Goal: Task Accomplishment & Management: Manage account settings

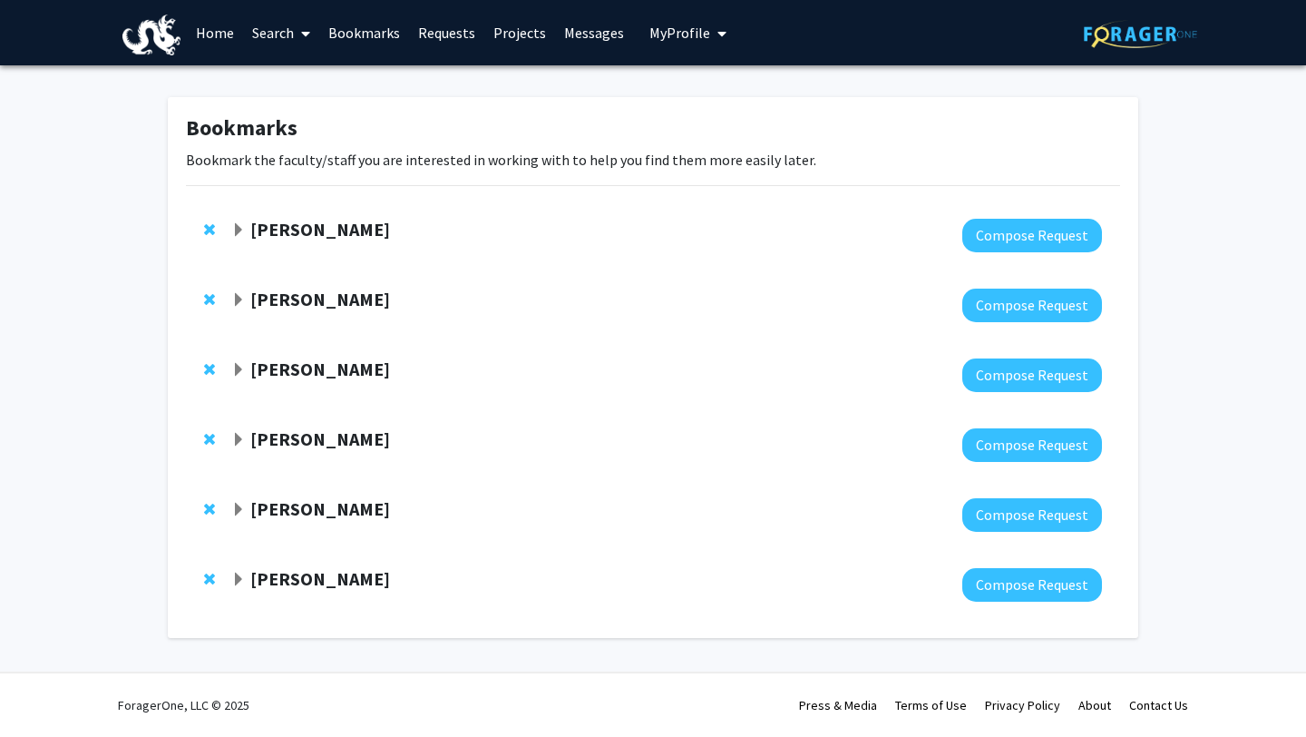
click at [271, 37] on link "Search" at bounding box center [281, 33] width 76 height 64
click at [298, 77] on span "Faculty/Staff" at bounding box center [309, 83] width 133 height 36
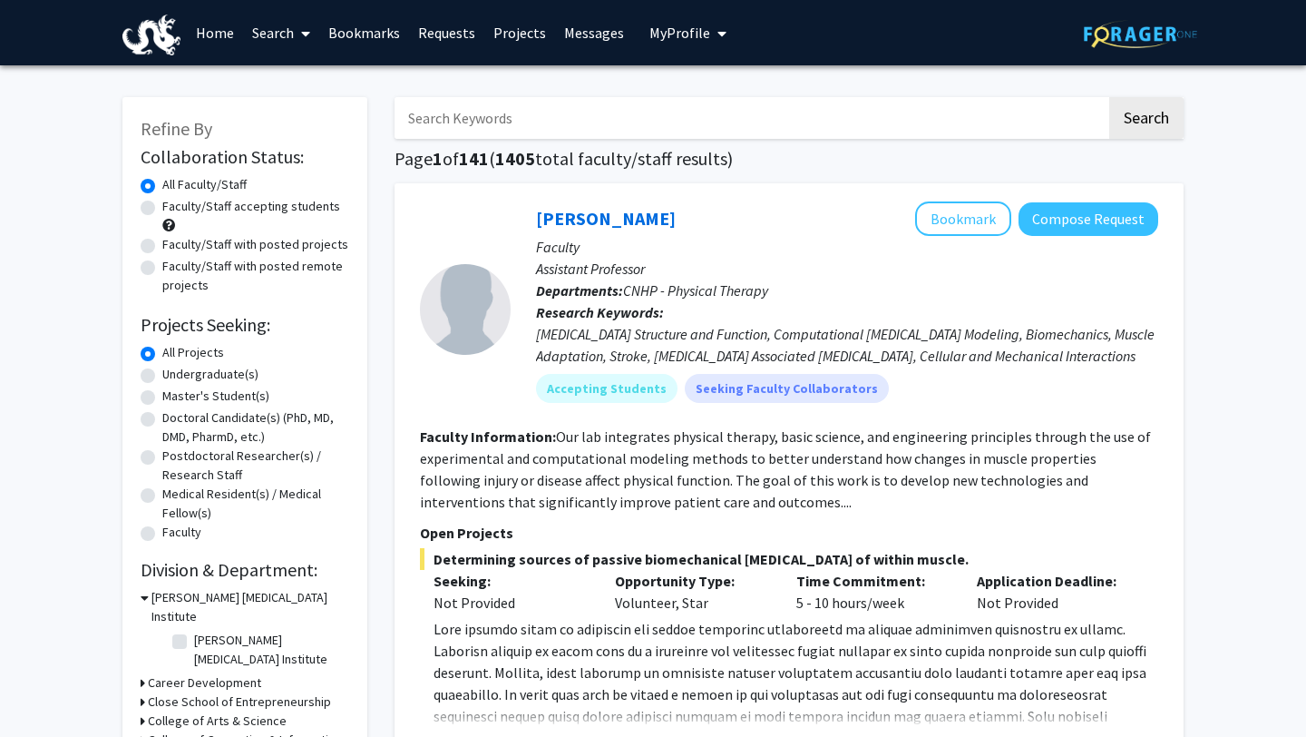
click at [450, 138] on input "Search Keywords" at bounding box center [751, 118] width 712 height 42
type input "vip"
click at [1134, 105] on button "Search" at bounding box center [1147, 118] width 74 height 42
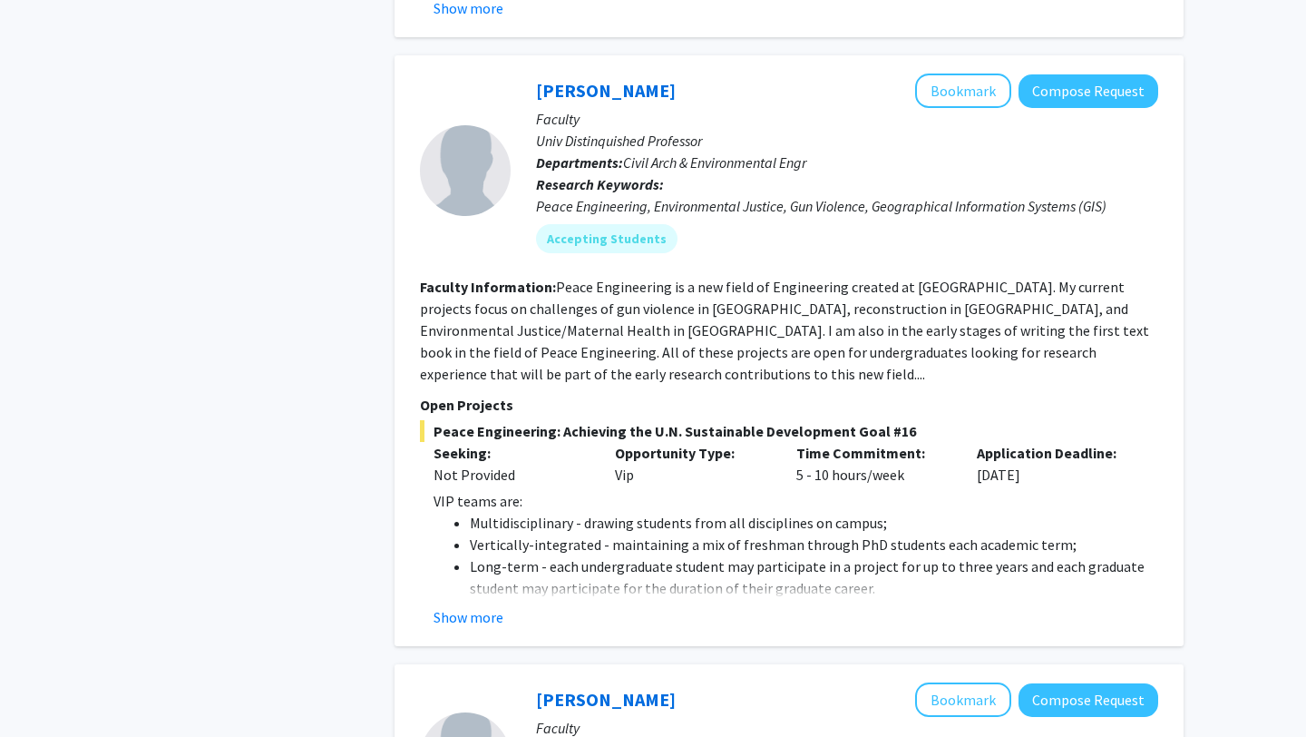
scroll to position [1160, 0]
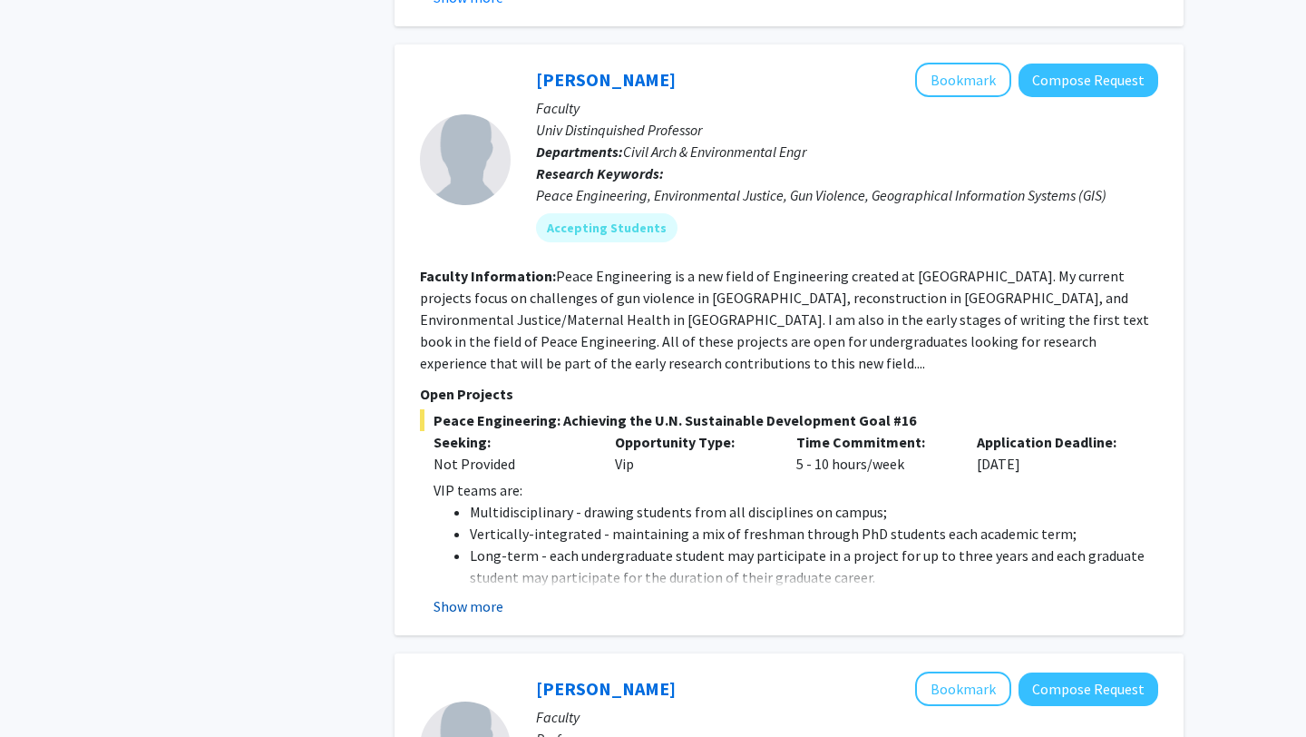
click at [478, 595] on button "Show more" at bounding box center [469, 606] width 70 height 22
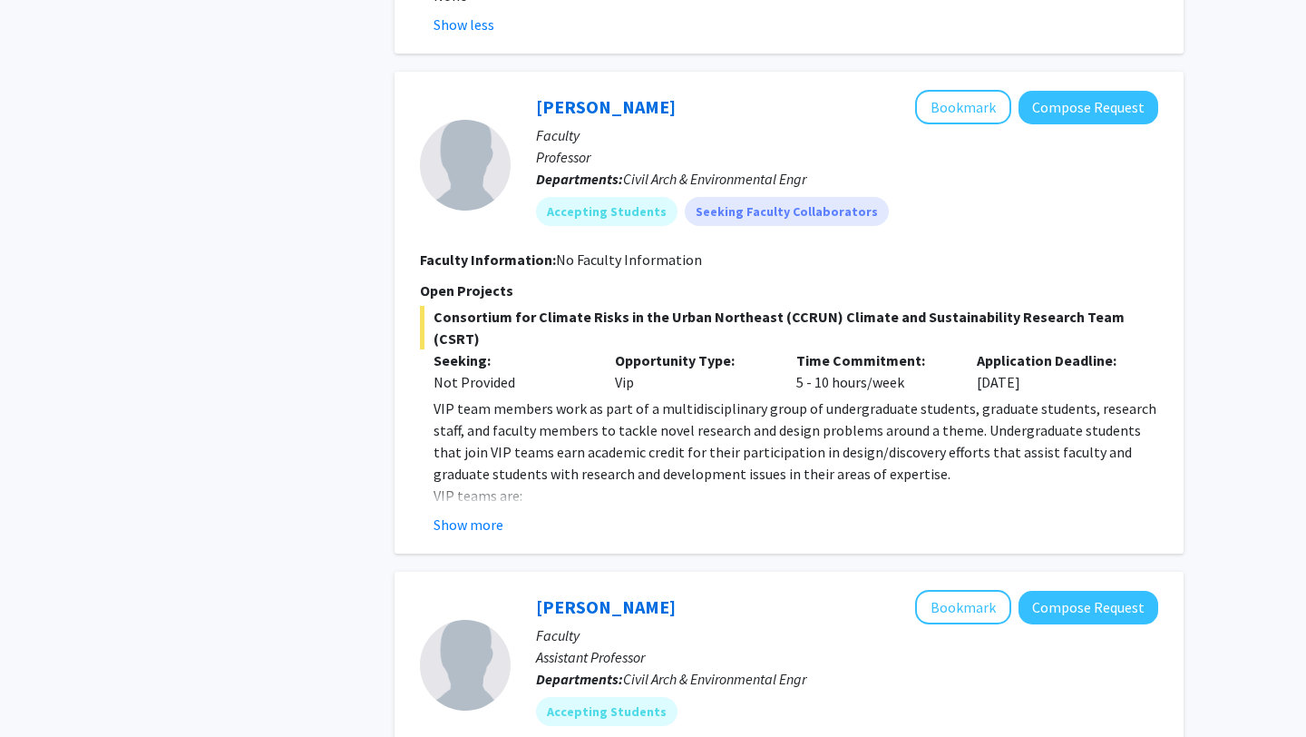
scroll to position [3351, 0]
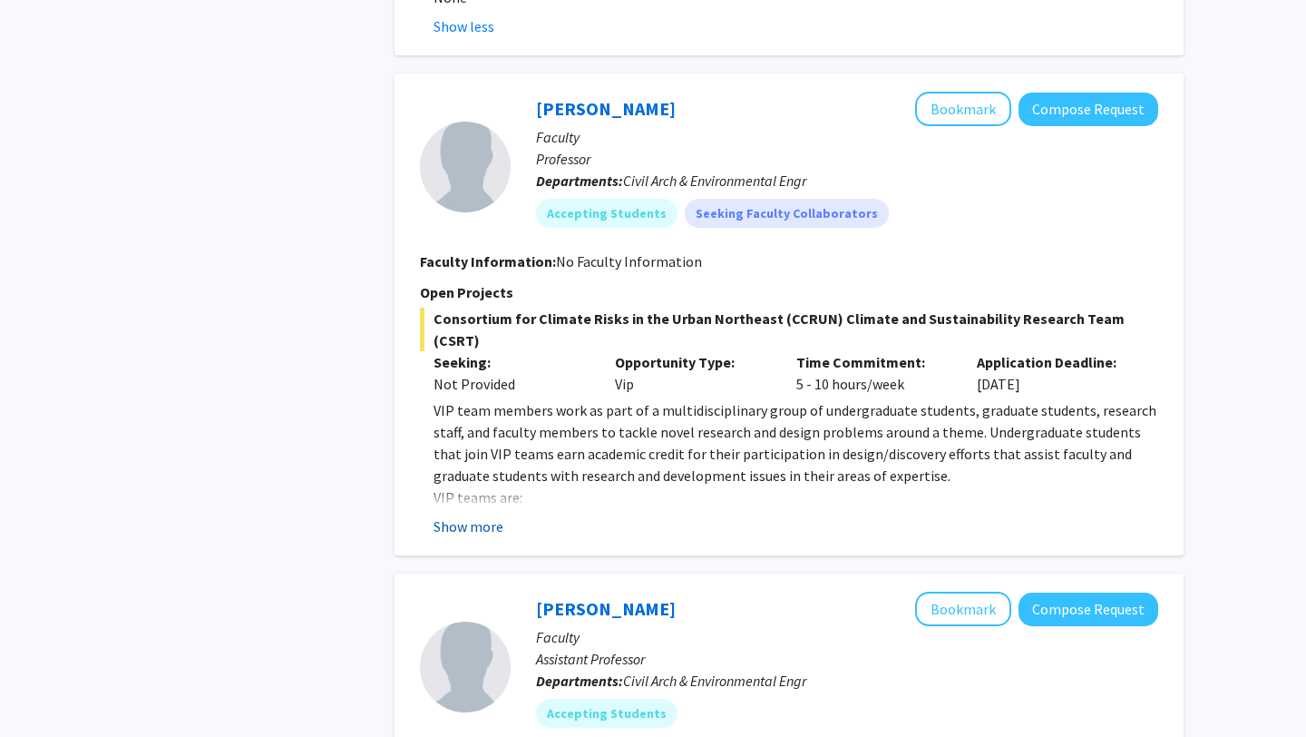
click at [464, 515] on button "Show more" at bounding box center [469, 526] width 70 height 22
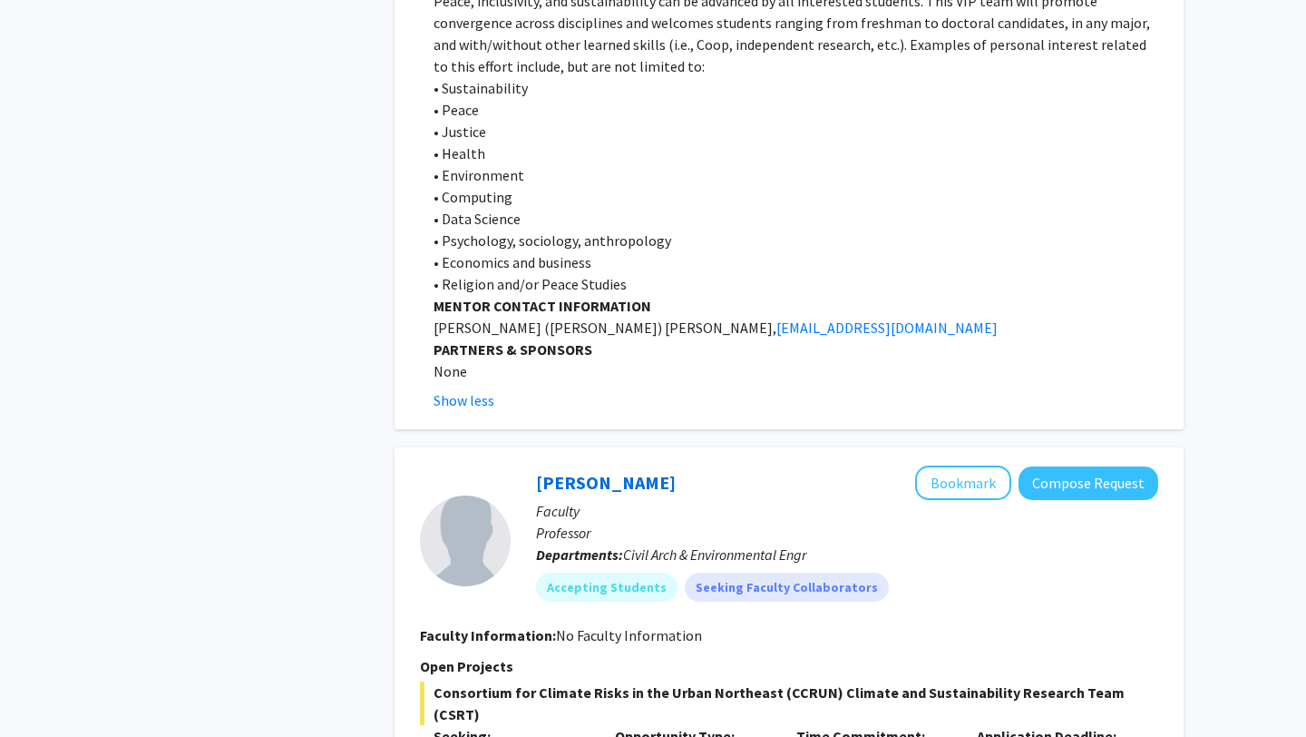
scroll to position [2888, 0]
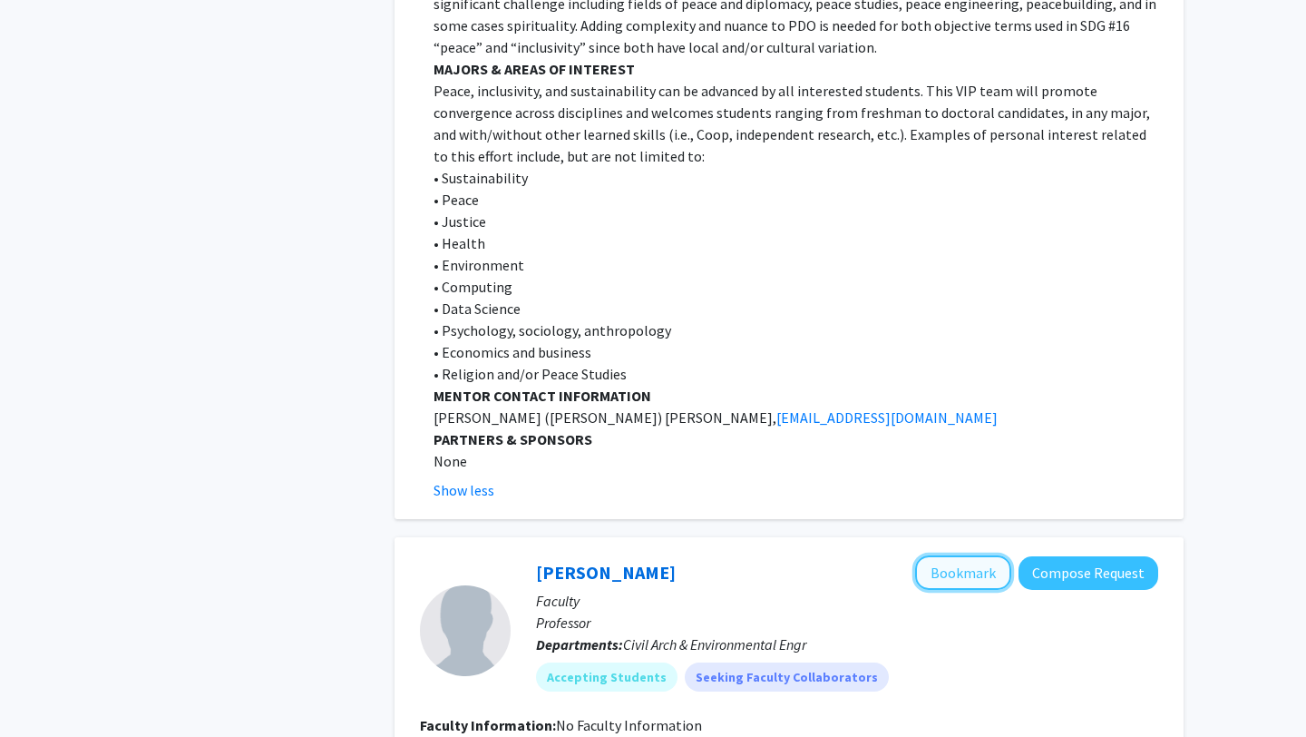
click at [972, 555] on button "Bookmark" at bounding box center [963, 572] width 96 height 34
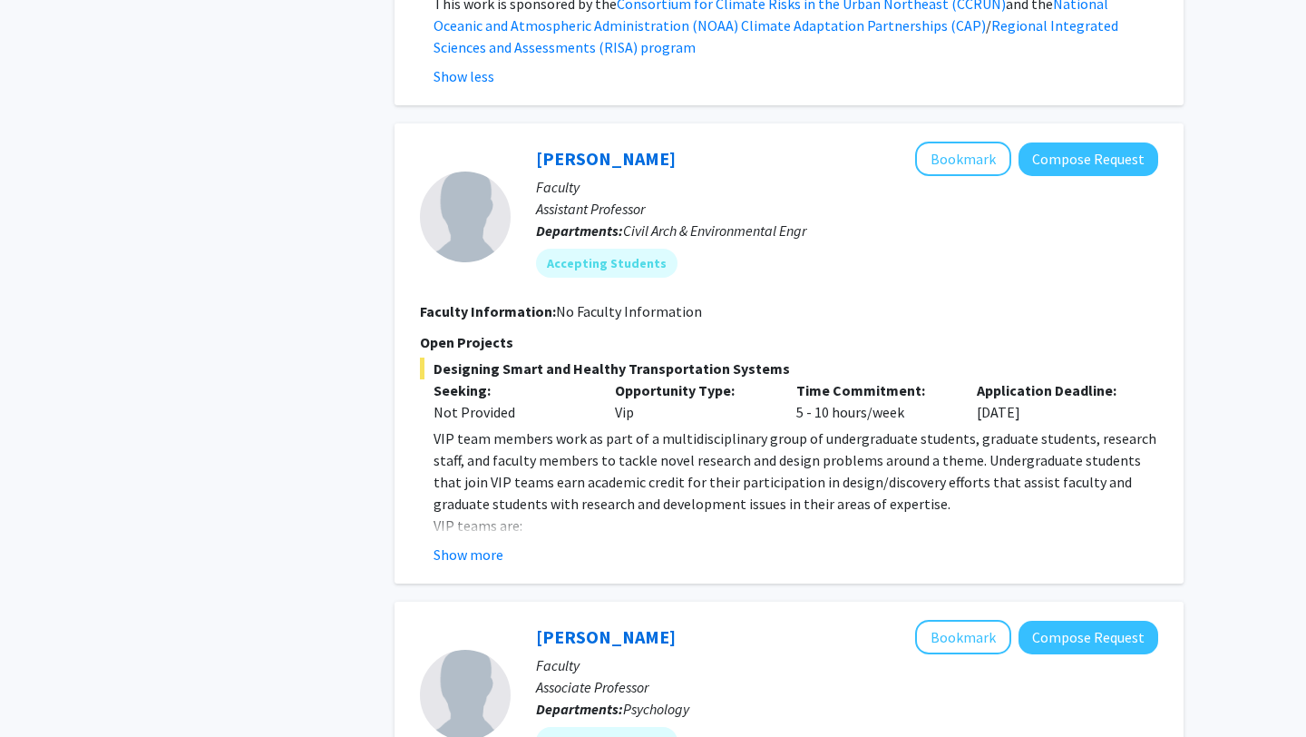
scroll to position [5275, 0]
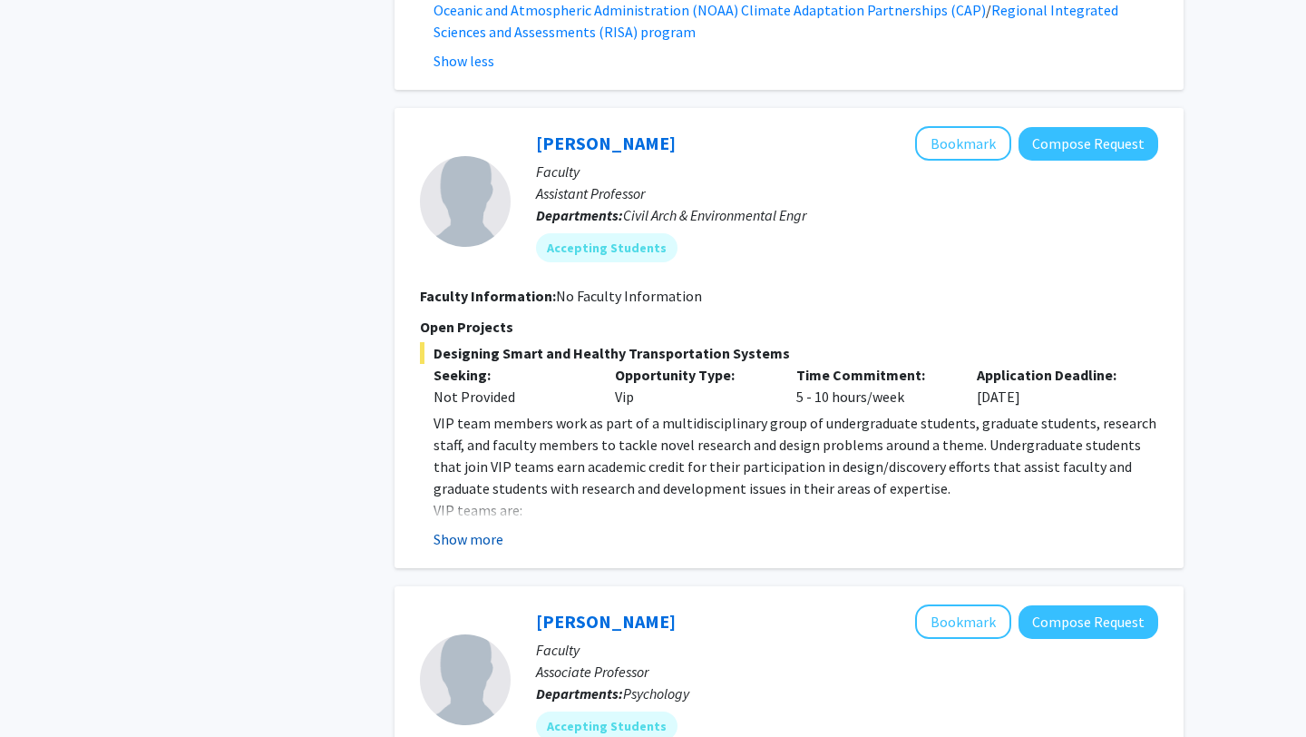
click at [470, 528] on button "Show more" at bounding box center [469, 539] width 70 height 22
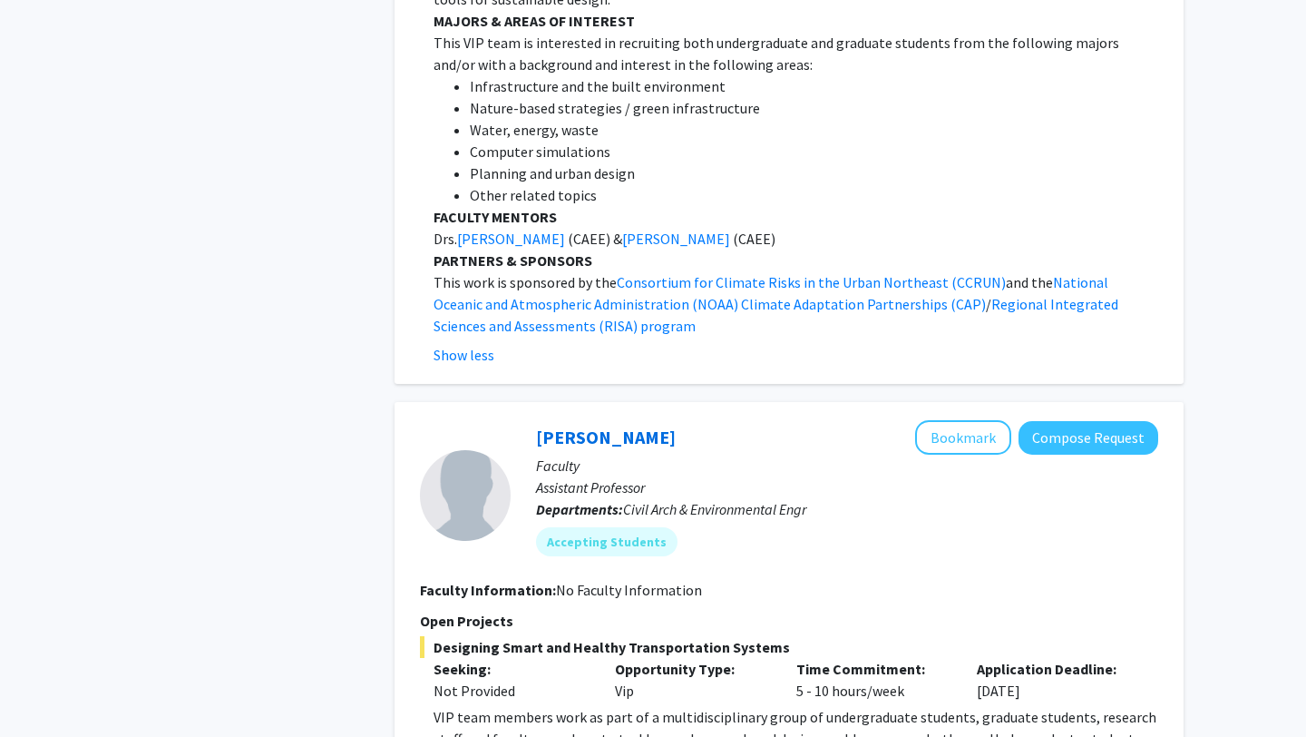
scroll to position [5126, 0]
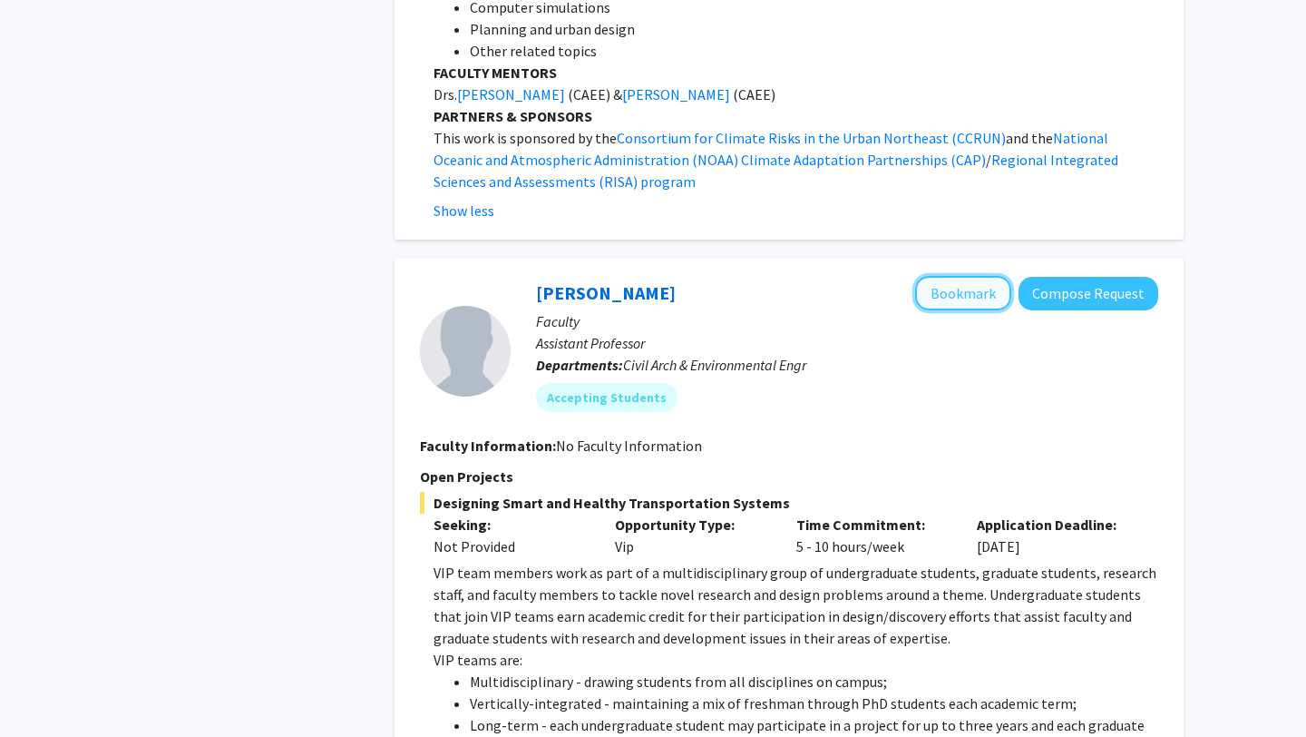
click at [984, 276] on button "Bookmark" at bounding box center [963, 293] width 96 height 34
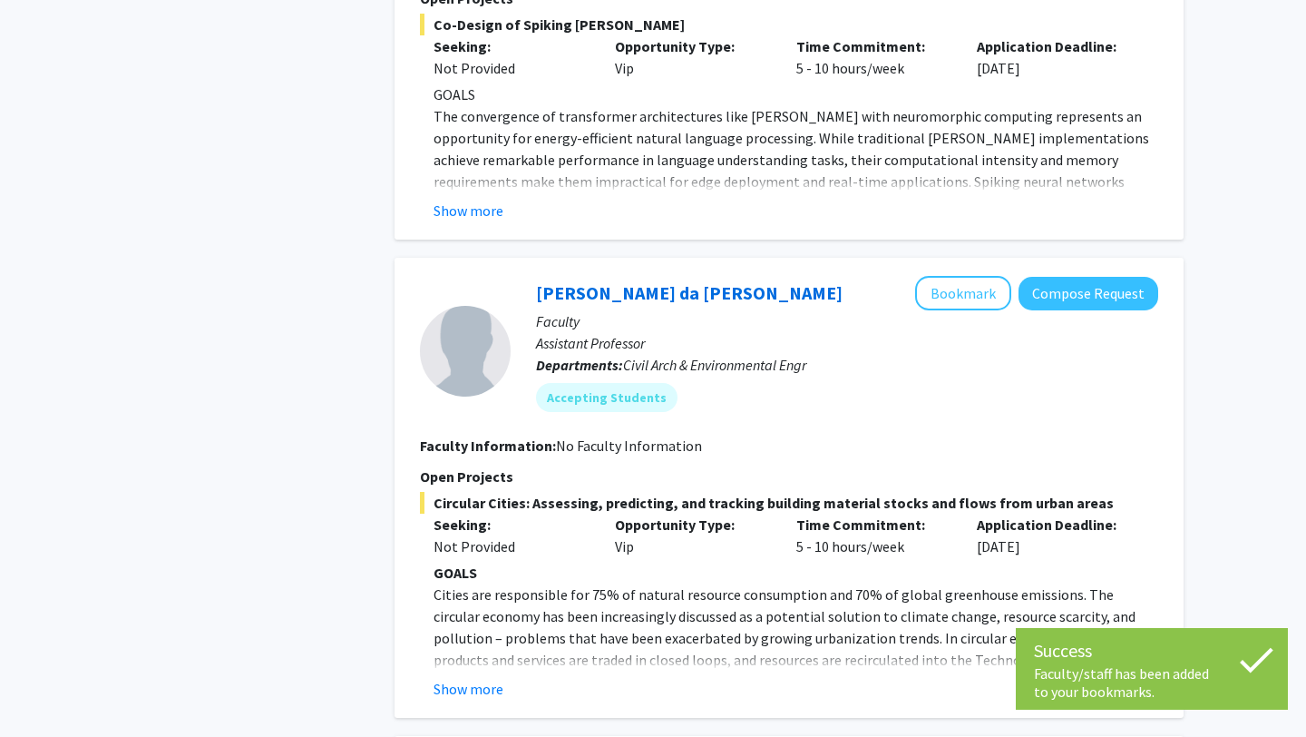
scroll to position [8176, 0]
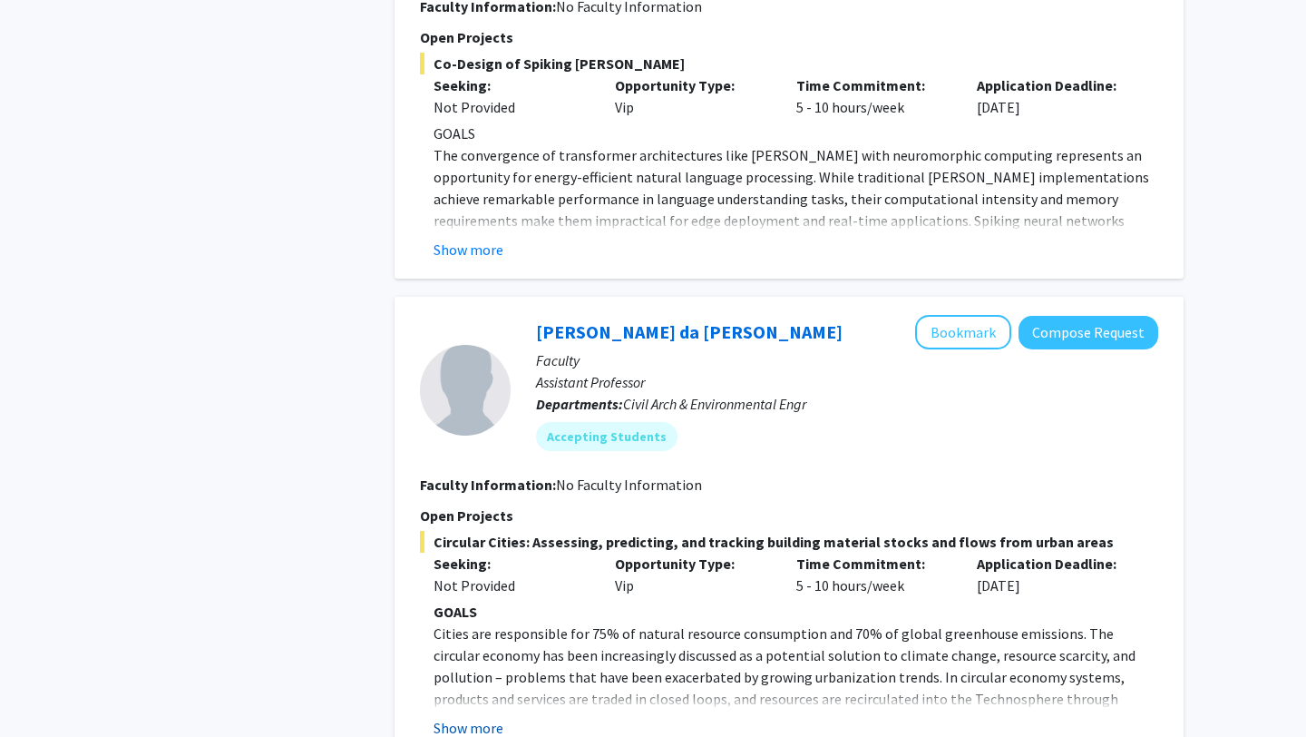
click at [480, 717] on button "Show more" at bounding box center [469, 728] width 70 height 22
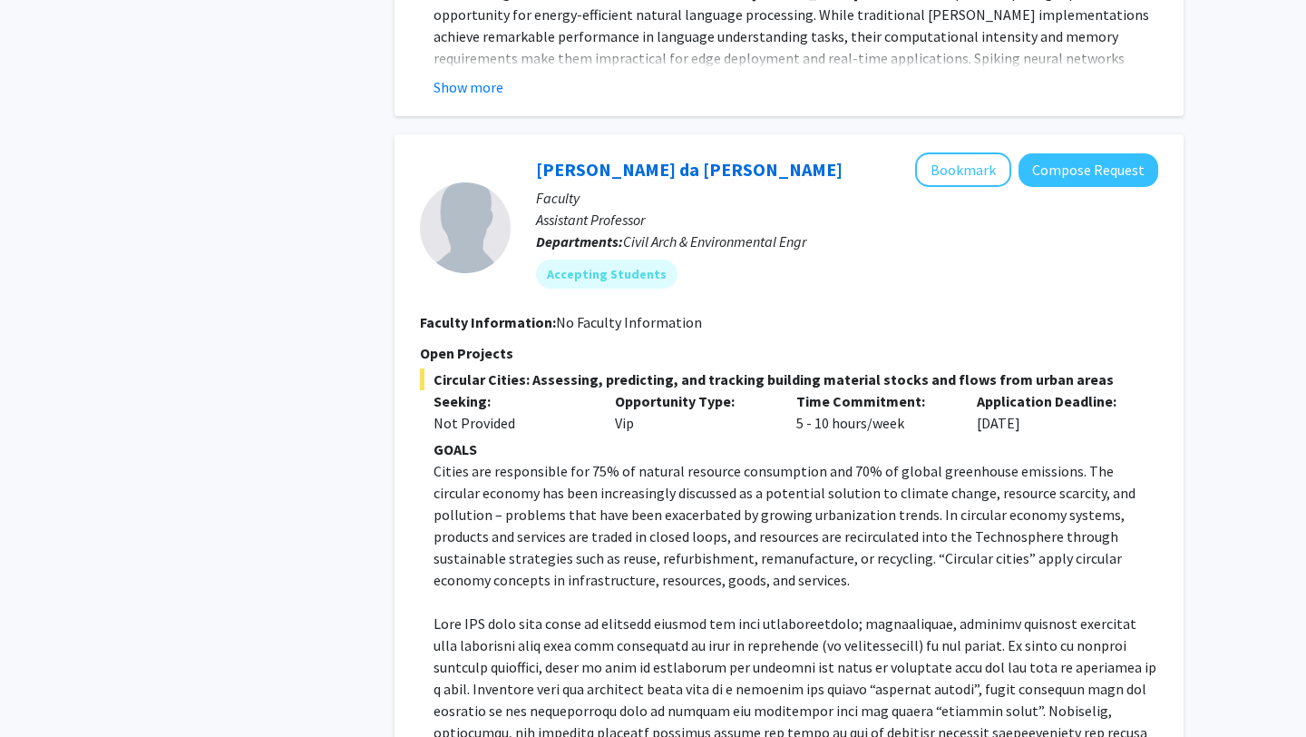
scroll to position [8295, 0]
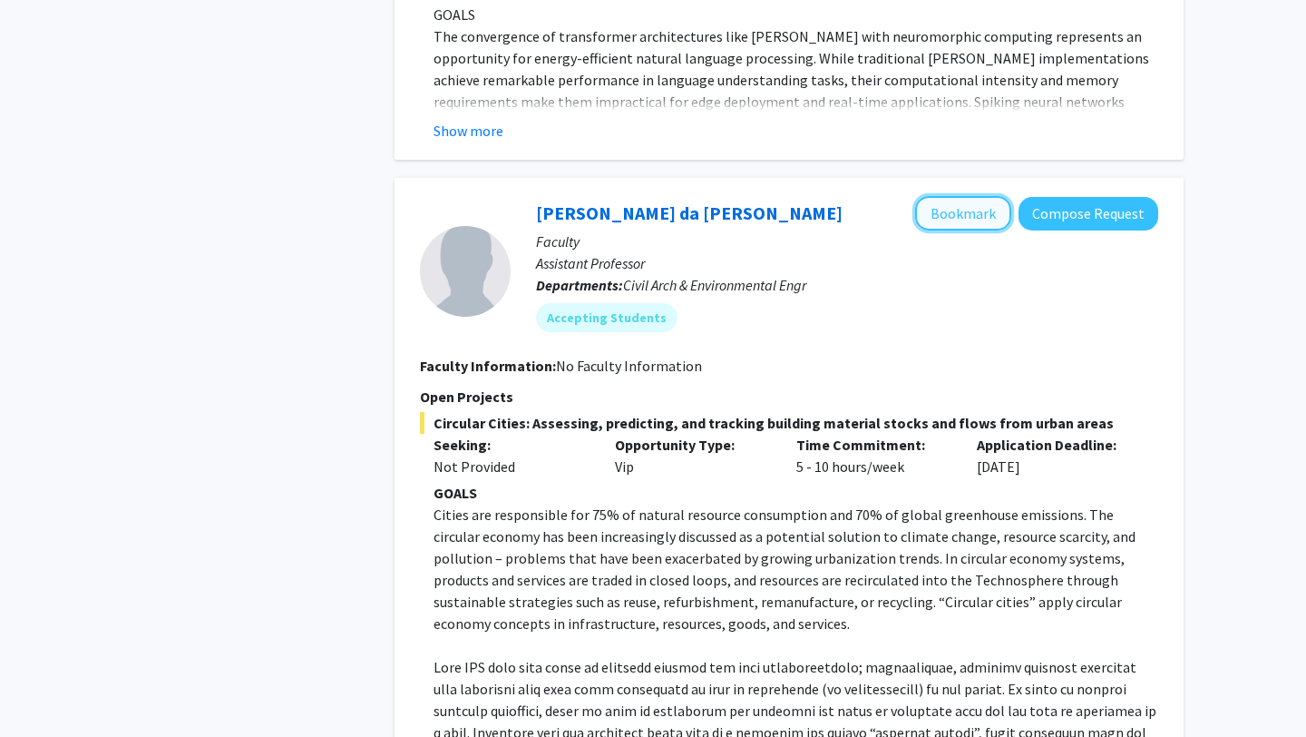
click at [948, 196] on button "Bookmark" at bounding box center [963, 213] width 96 height 34
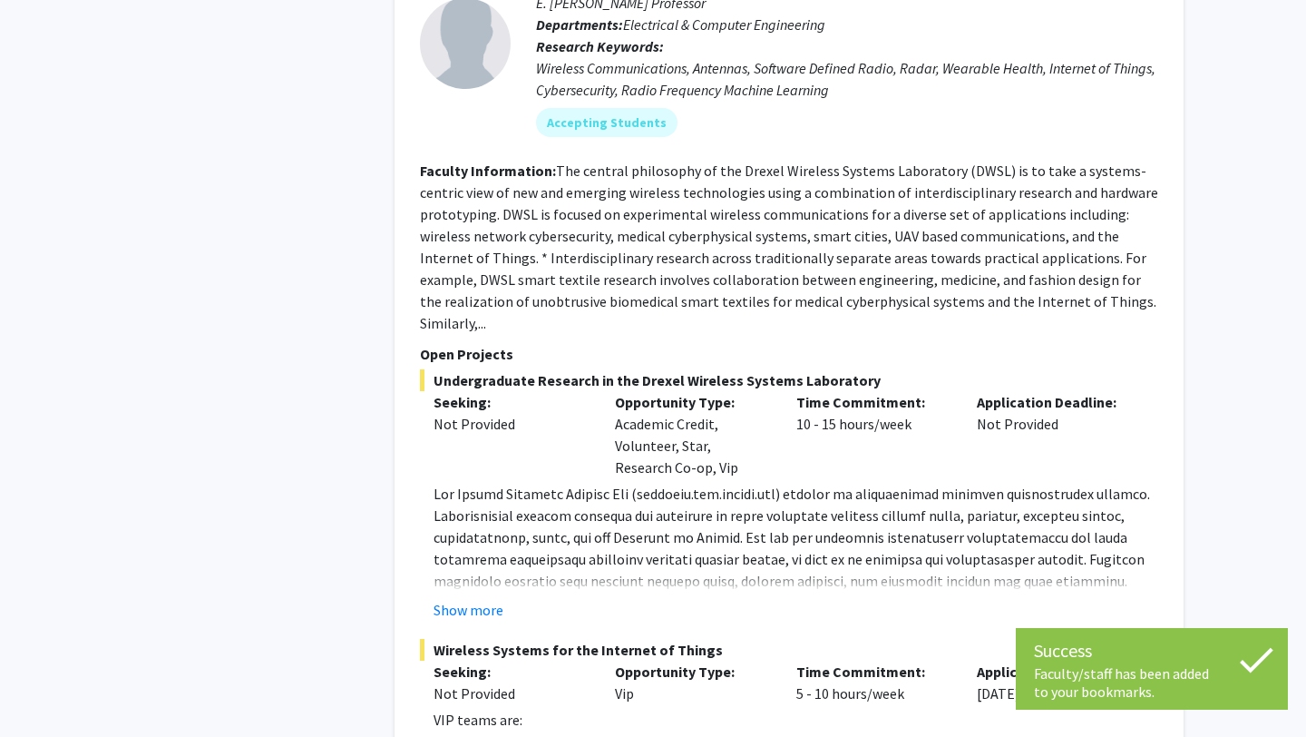
scroll to position [10645, 0]
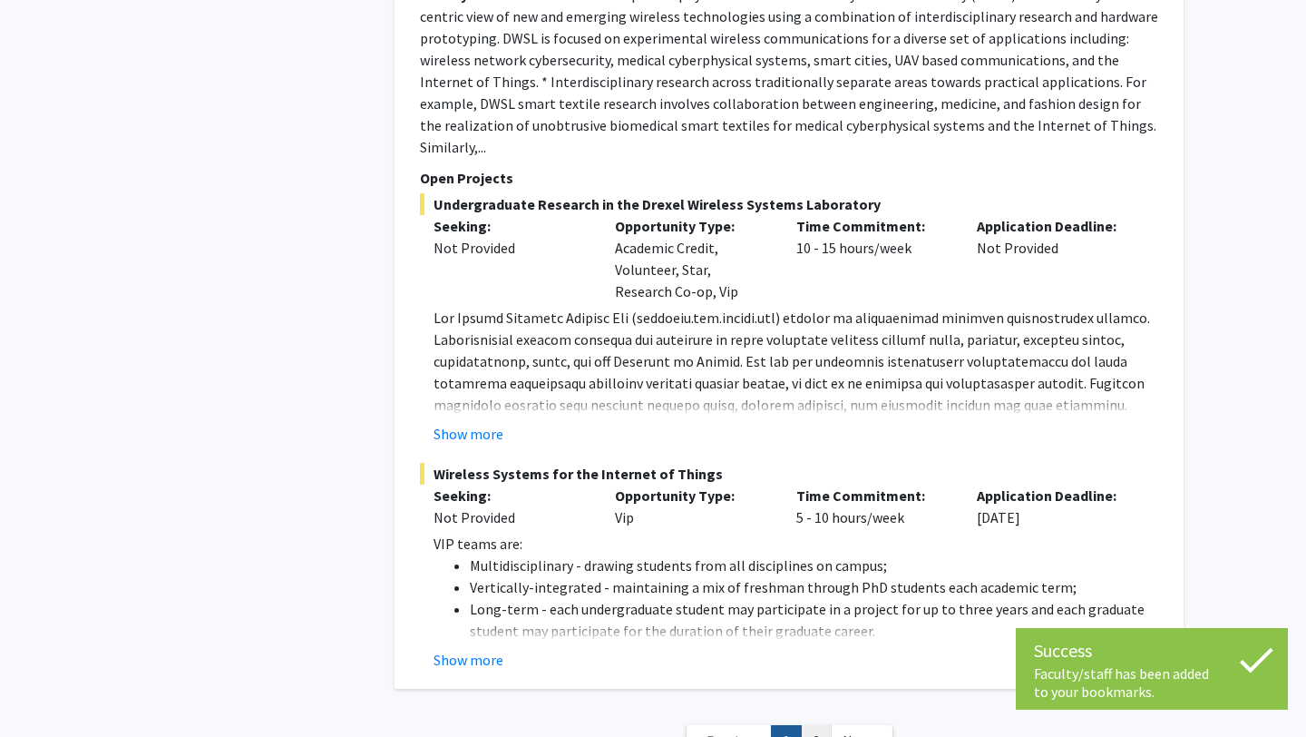
click at [827, 725] on link "2" at bounding box center [816, 741] width 31 height 32
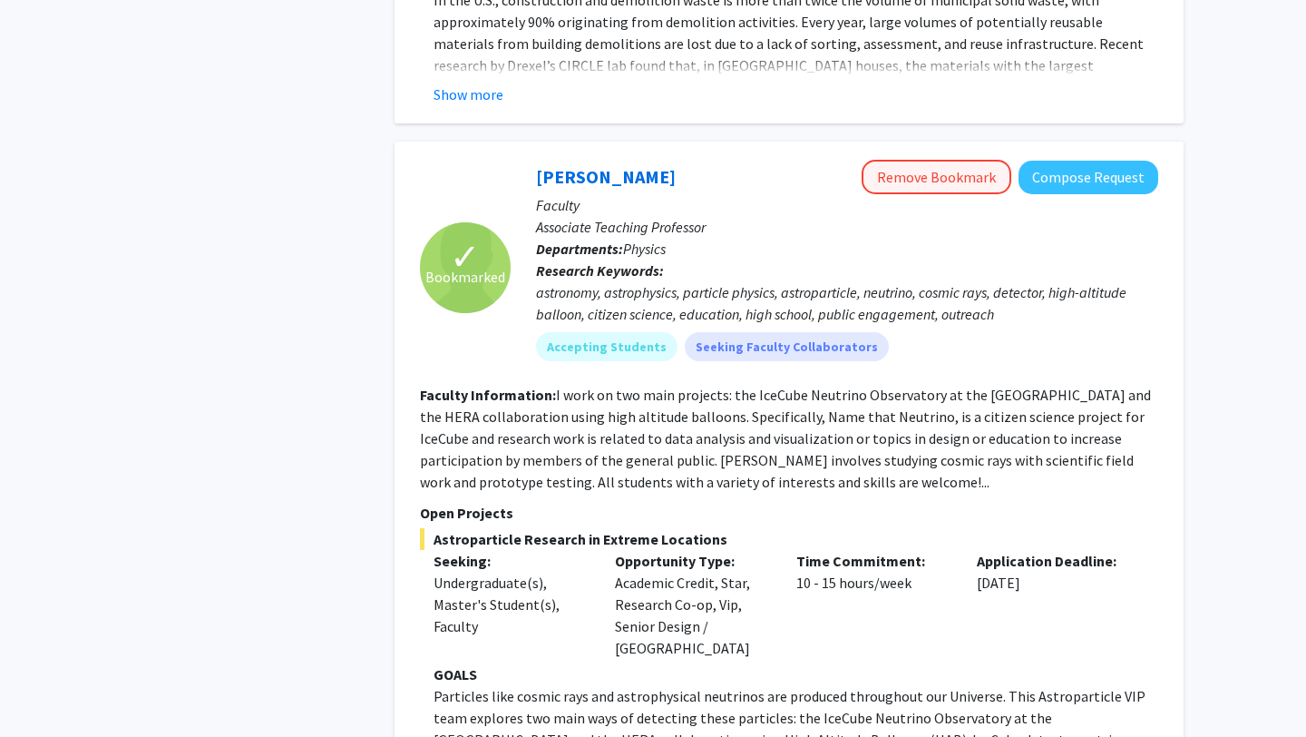
scroll to position [816, 0]
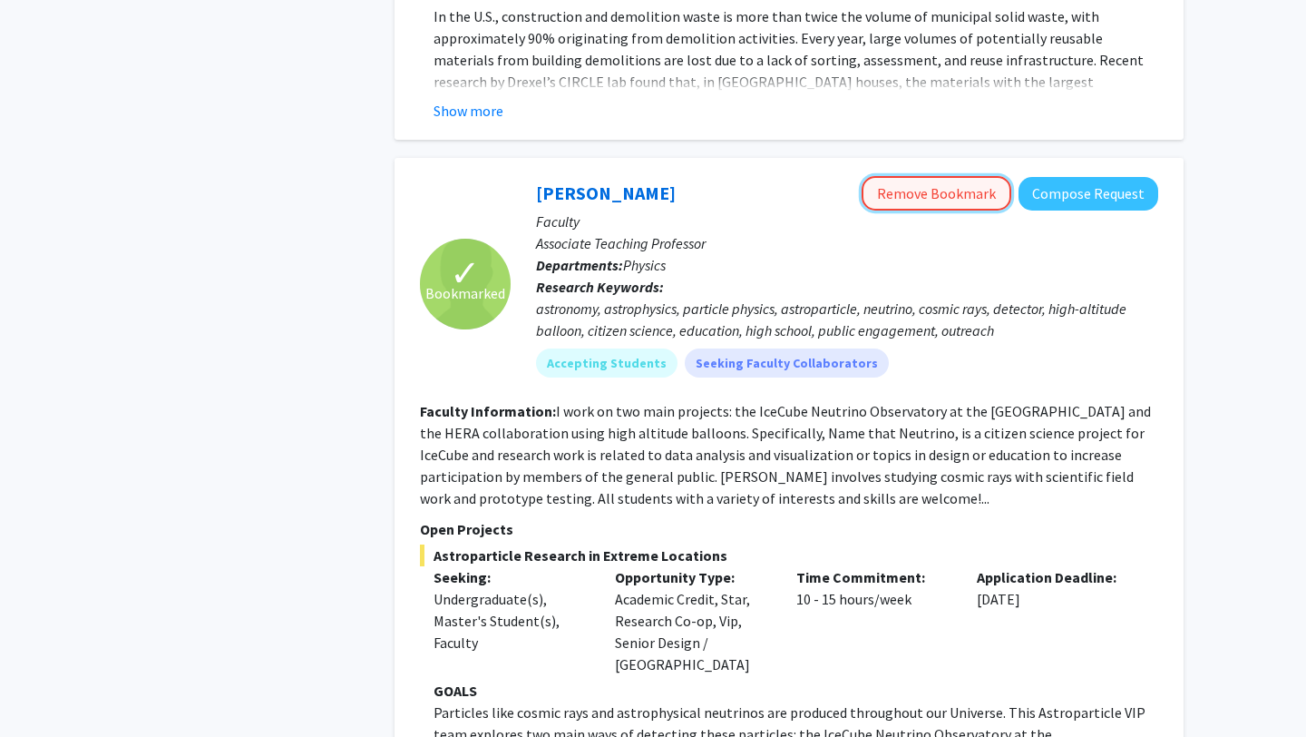
click at [949, 199] on button "Remove Bookmark" at bounding box center [937, 193] width 150 height 34
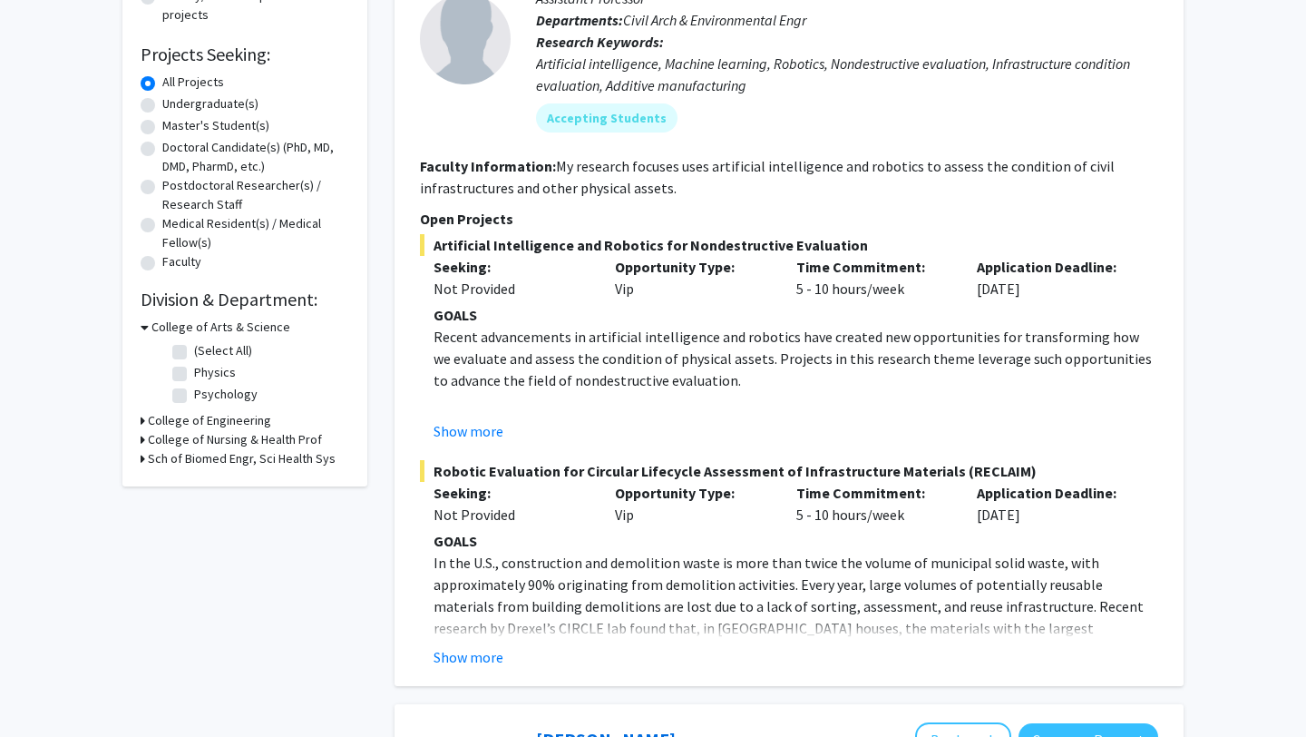
scroll to position [297, 0]
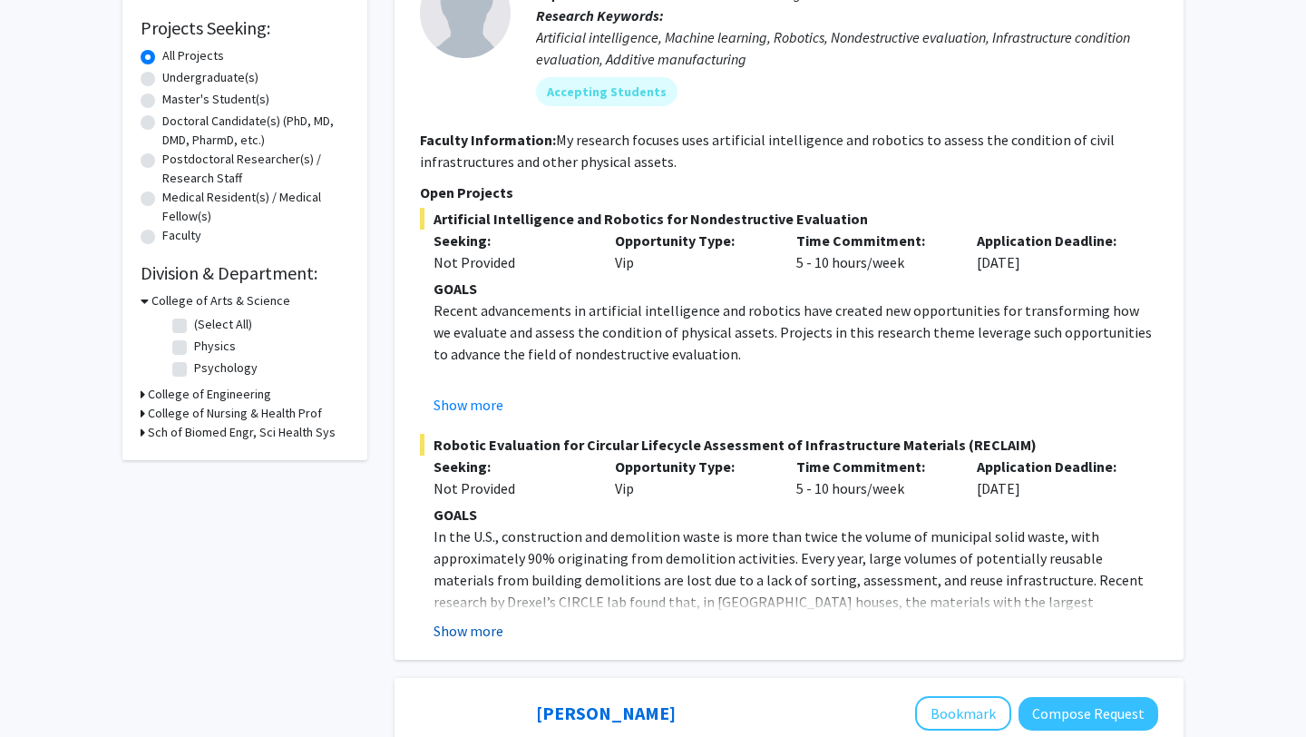
click at [476, 628] on button "Show more" at bounding box center [469, 631] width 70 height 22
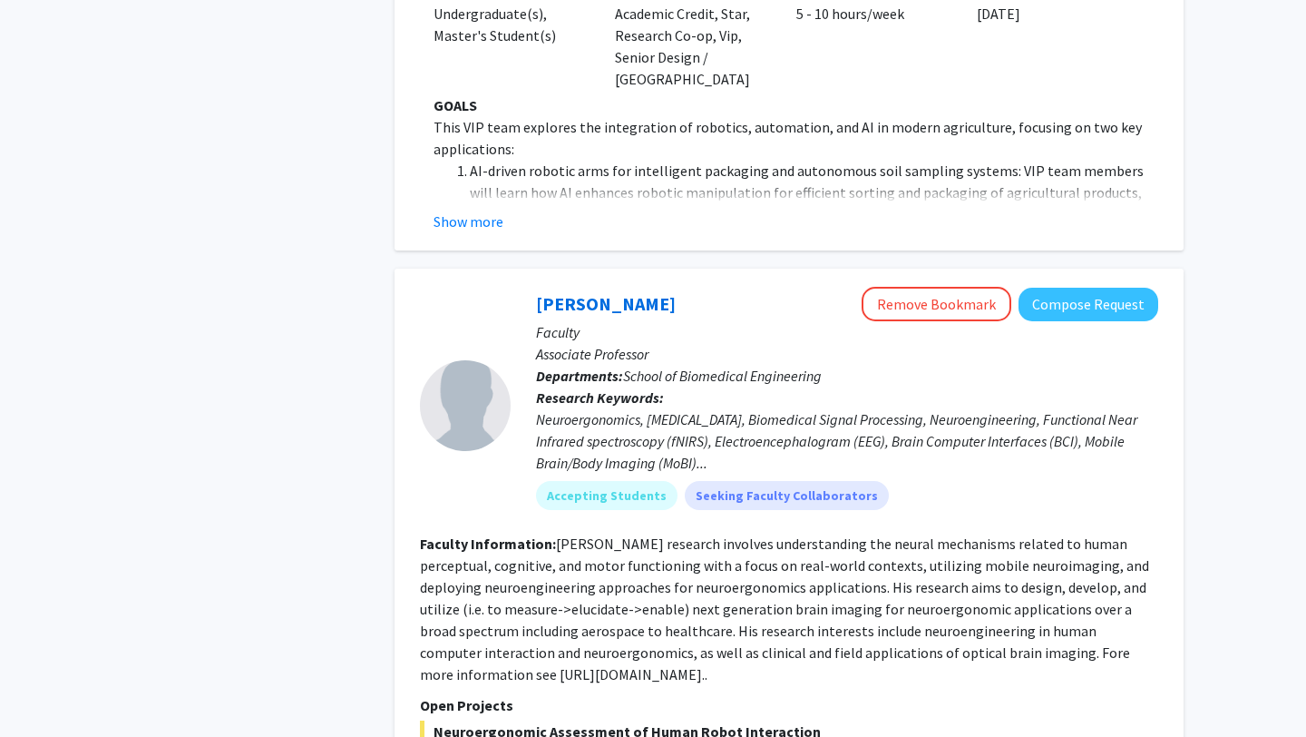
scroll to position [3523, 0]
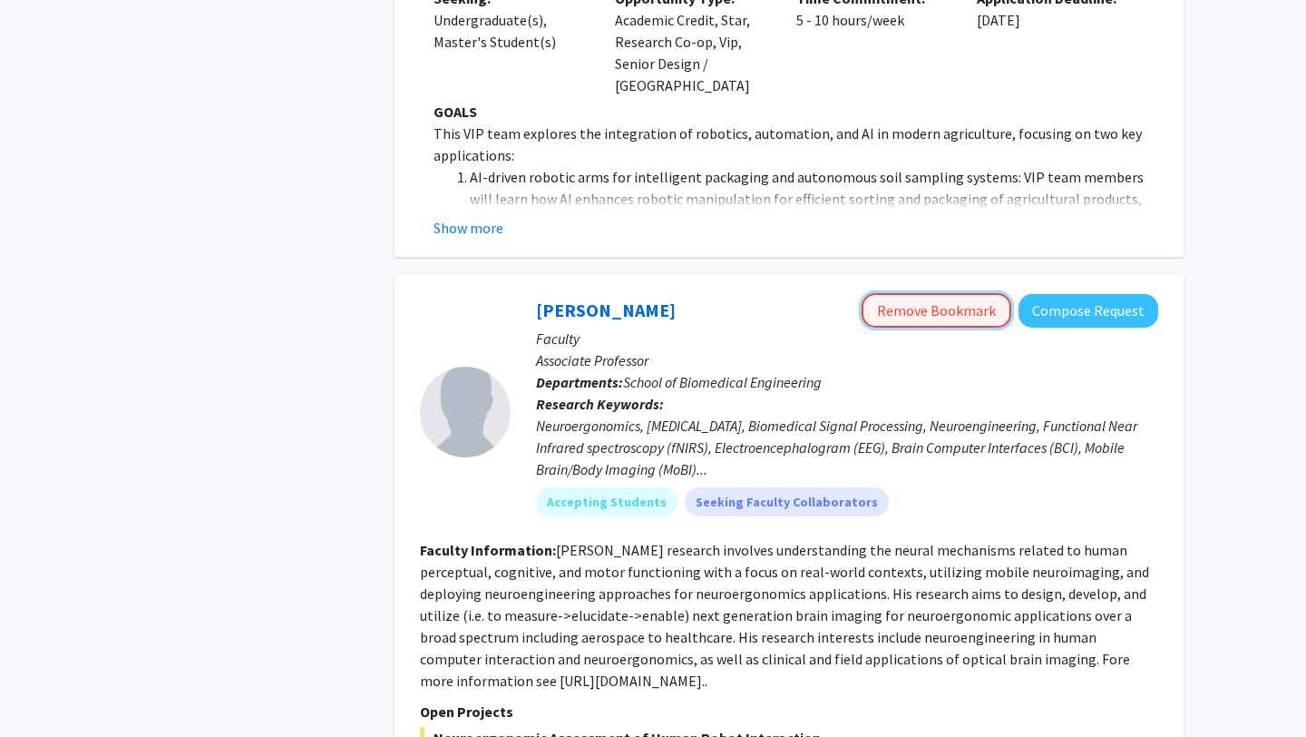
click at [899, 293] on button "Remove Bookmark" at bounding box center [937, 310] width 150 height 34
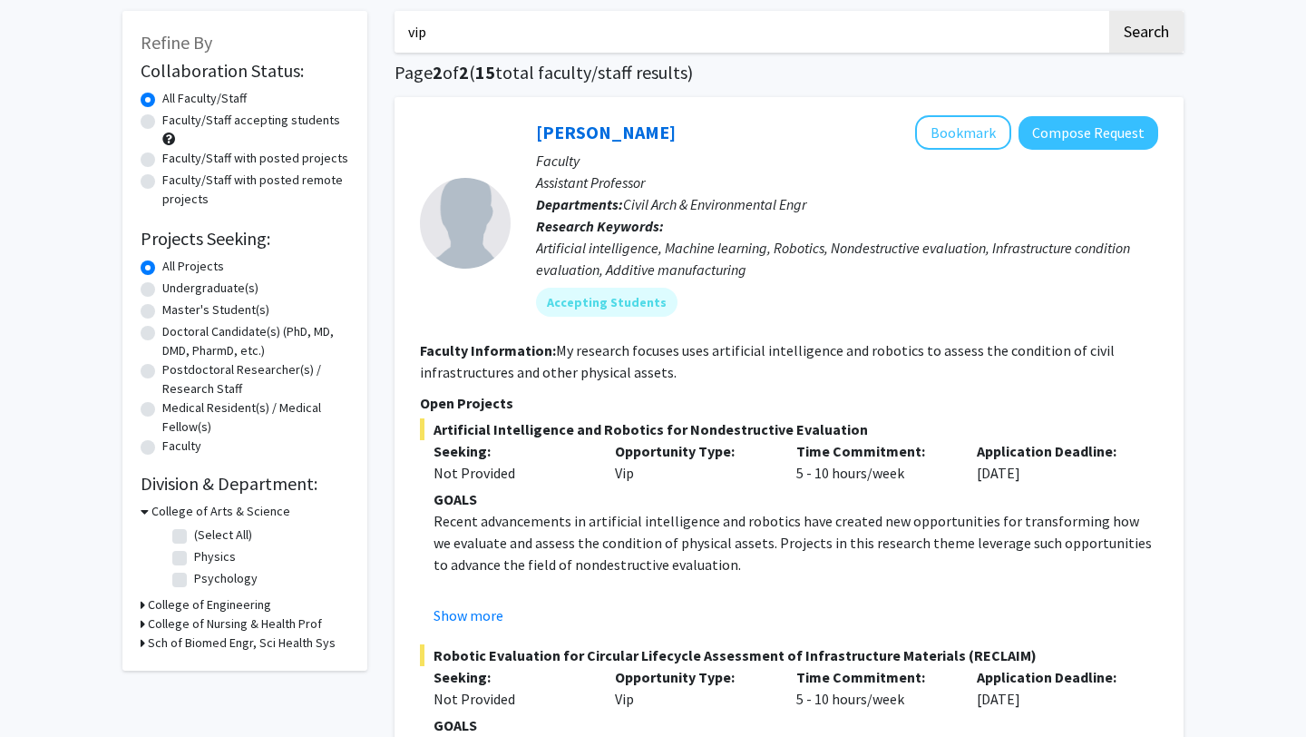
scroll to position [0, 0]
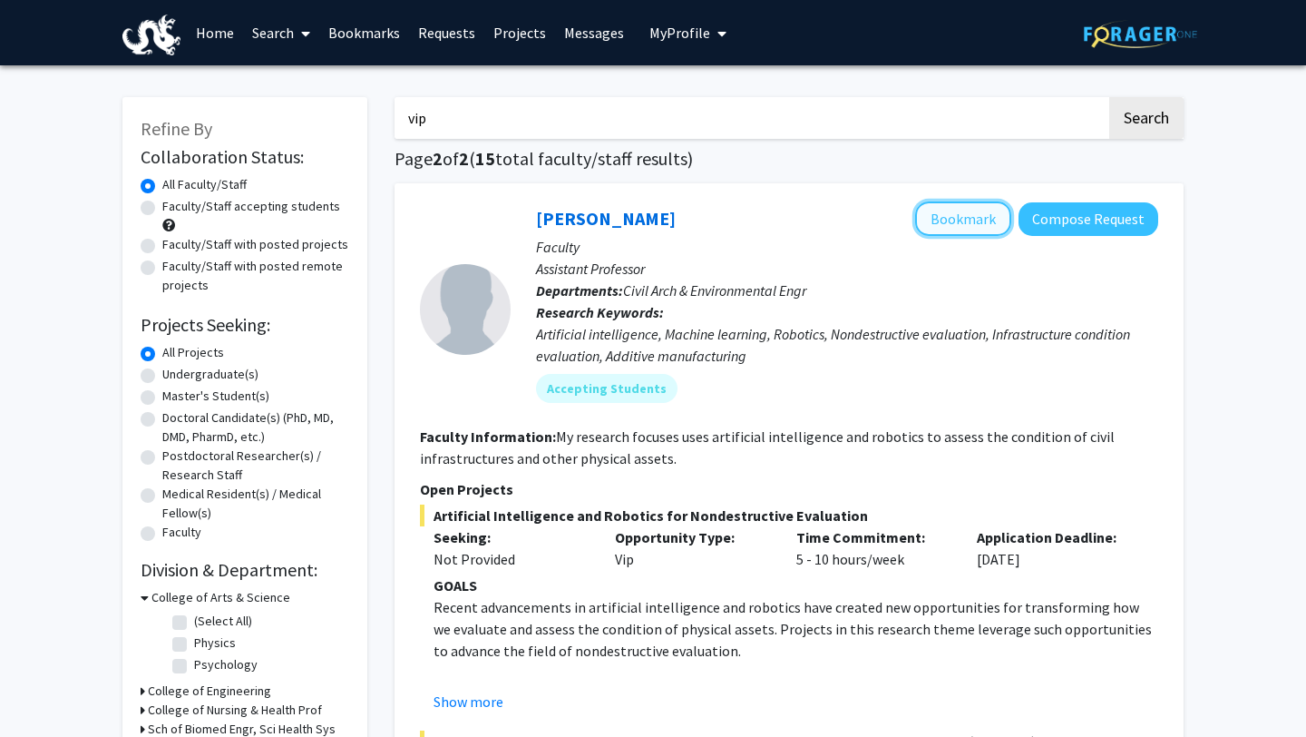
click at [953, 217] on button "Bookmark" at bounding box center [963, 218] width 96 height 34
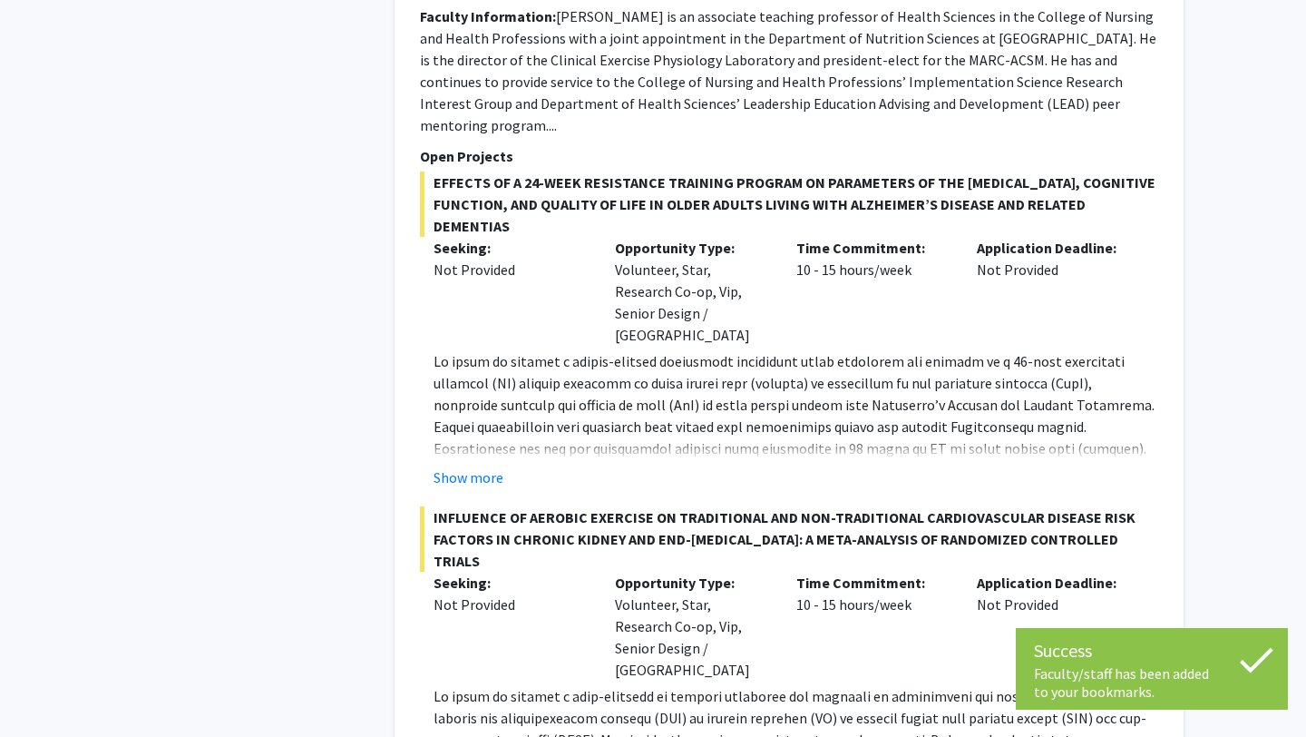
scroll to position [5429, 0]
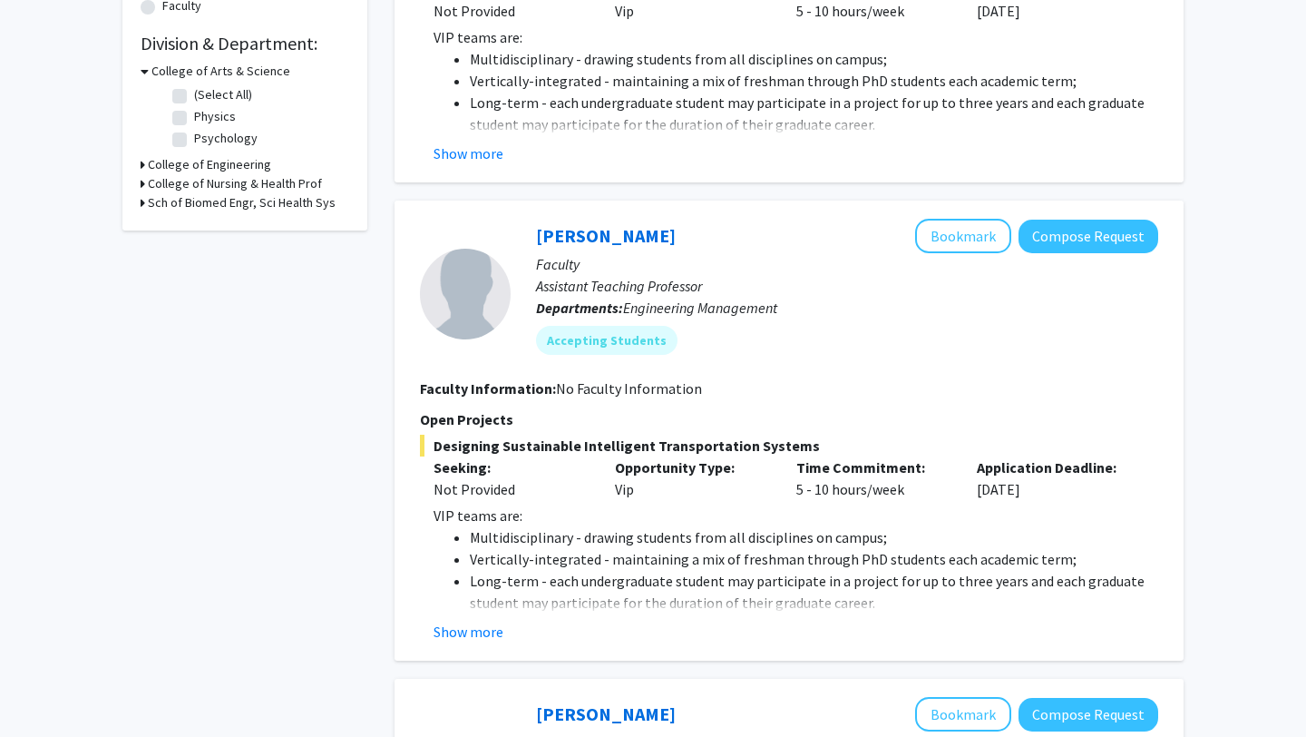
scroll to position [533, 0]
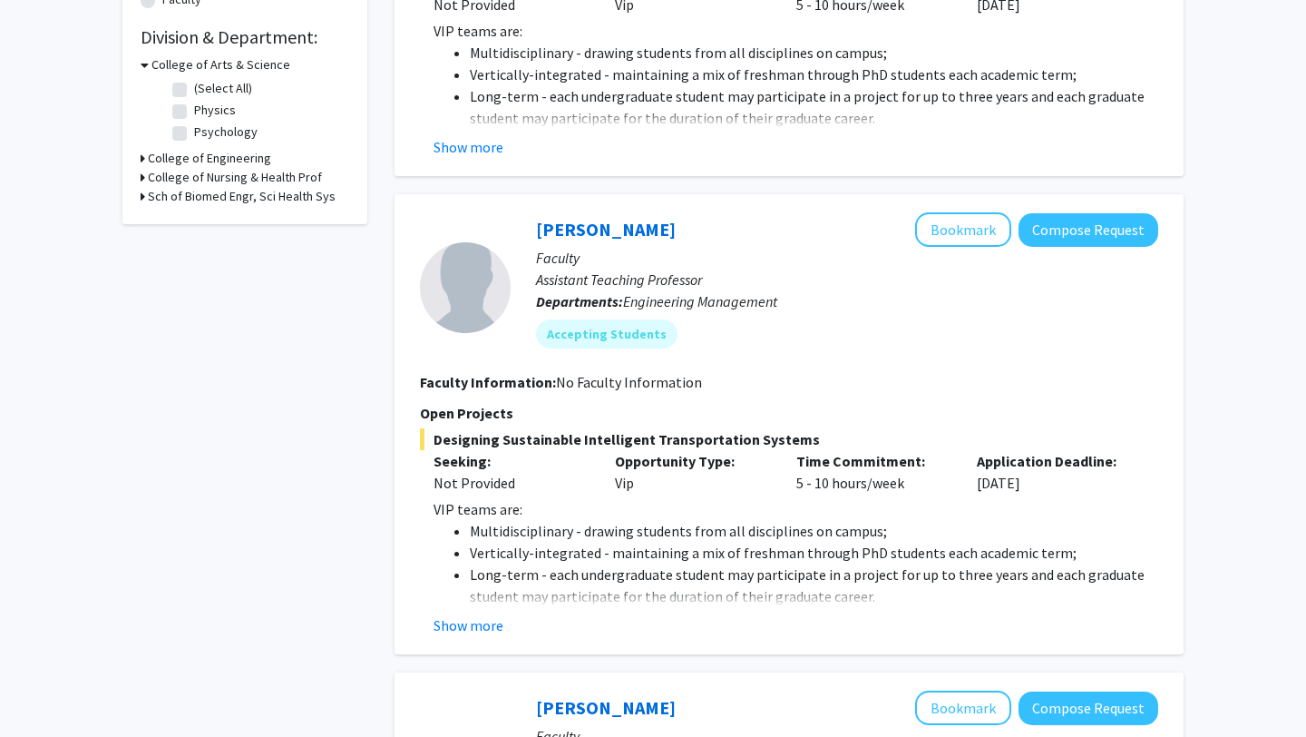
click at [470, 636] on div "[PERSON_NAME] Bookmark Compose Request Faculty Assistant Teaching Professor Dep…" at bounding box center [789, 424] width 789 height 460
click at [477, 621] on button "Show more" at bounding box center [469, 625] width 70 height 22
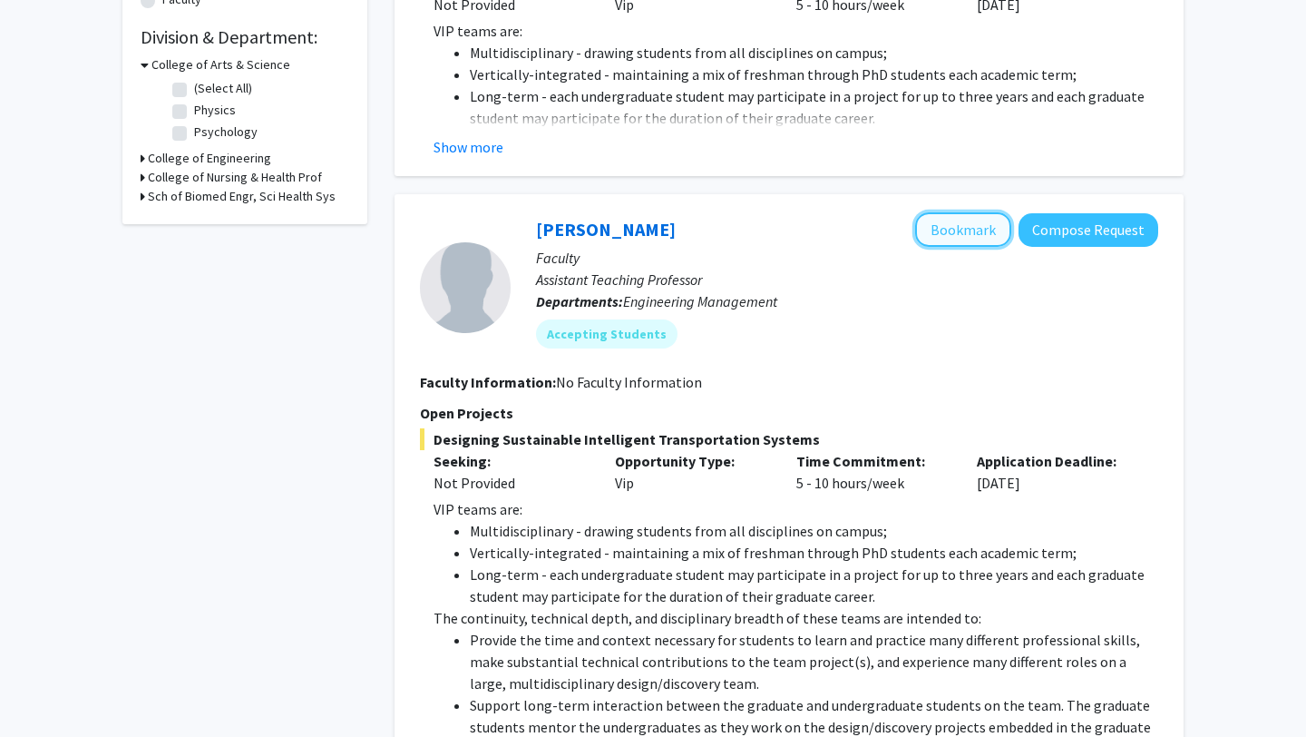
click at [961, 222] on button "Bookmark" at bounding box center [963, 229] width 96 height 34
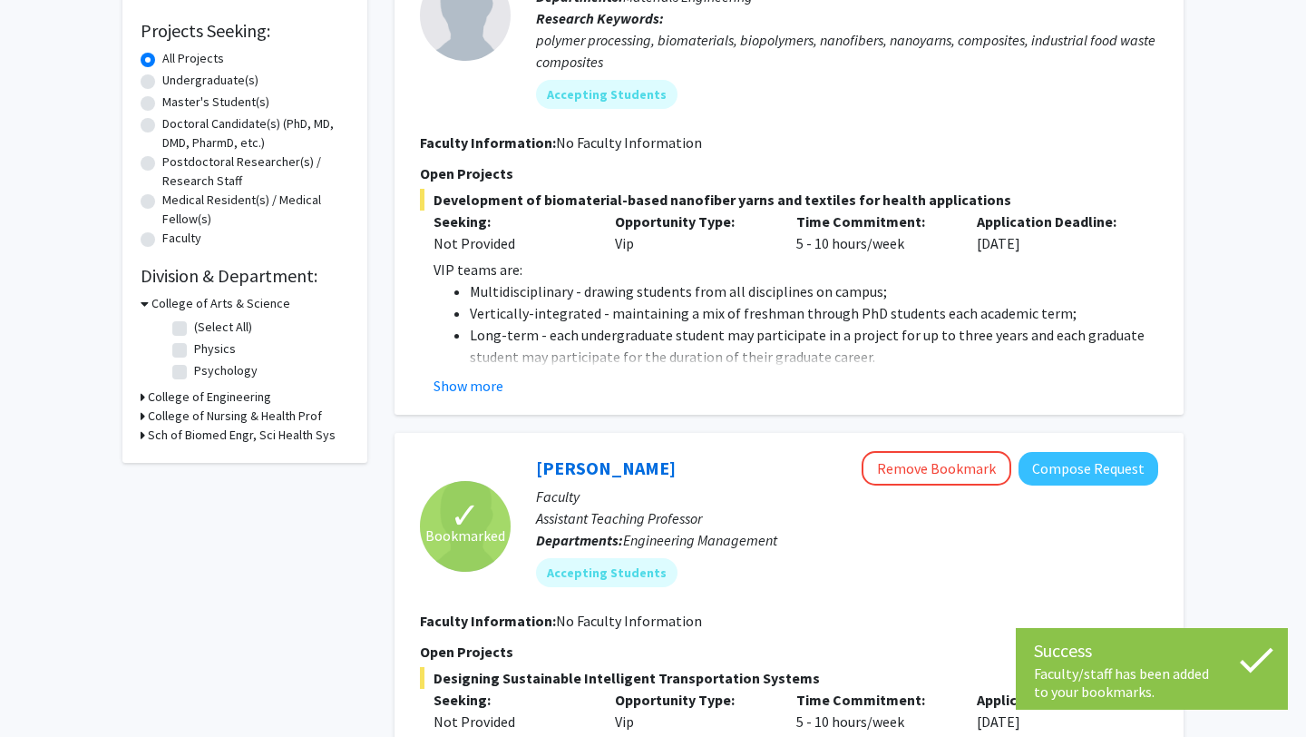
scroll to position [0, 0]
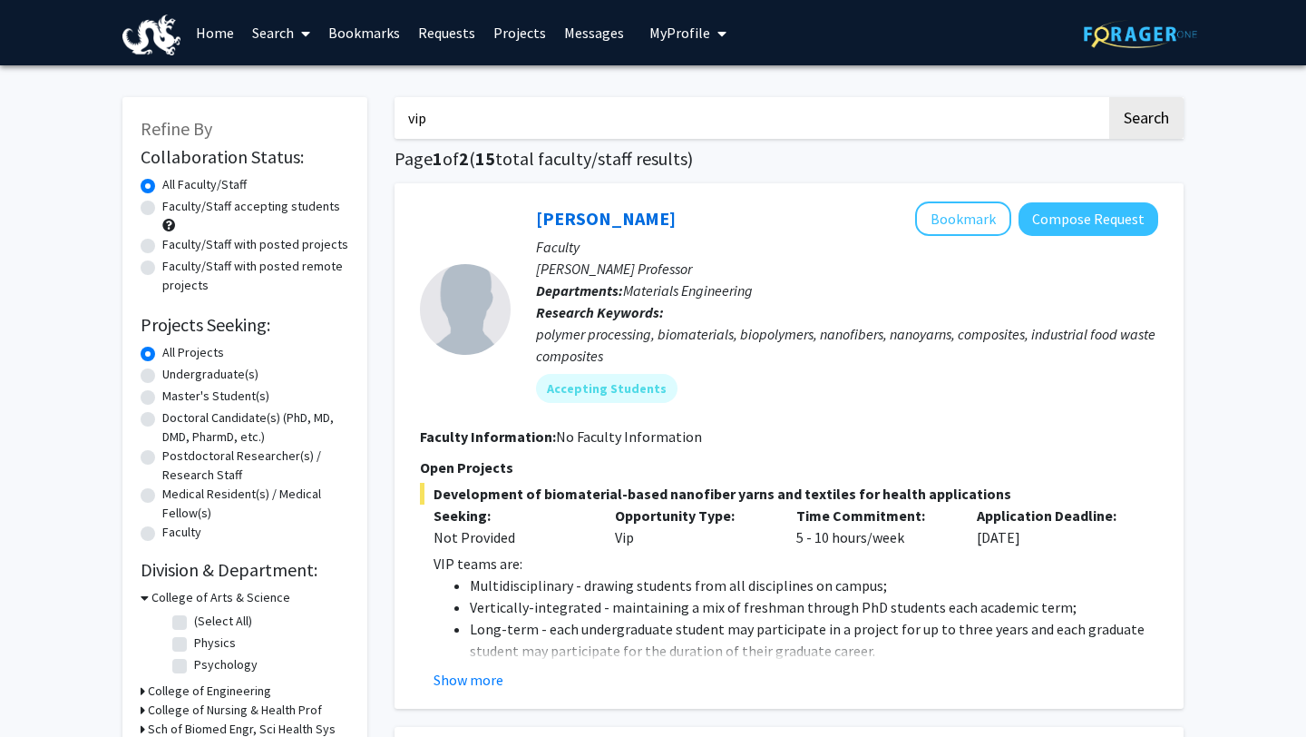
click at [363, 11] on link "Bookmarks" at bounding box center [364, 33] width 90 height 64
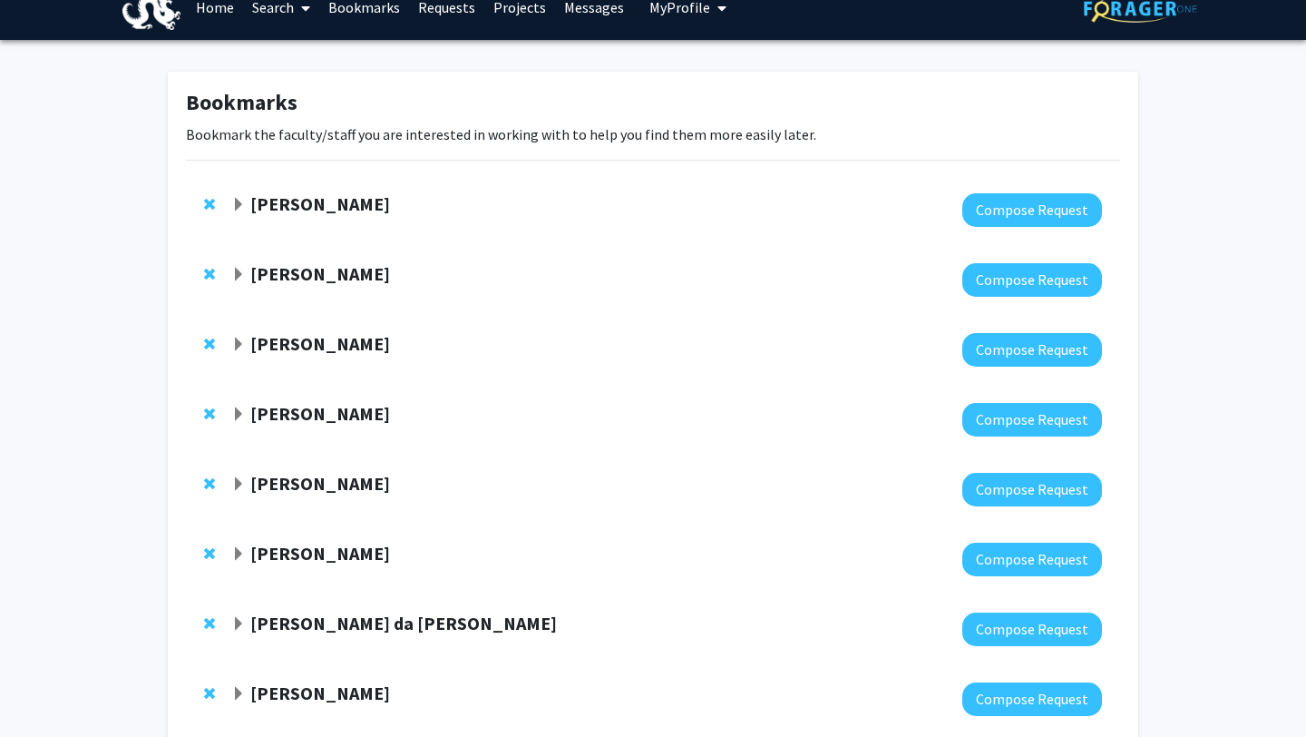
scroll to position [206, 0]
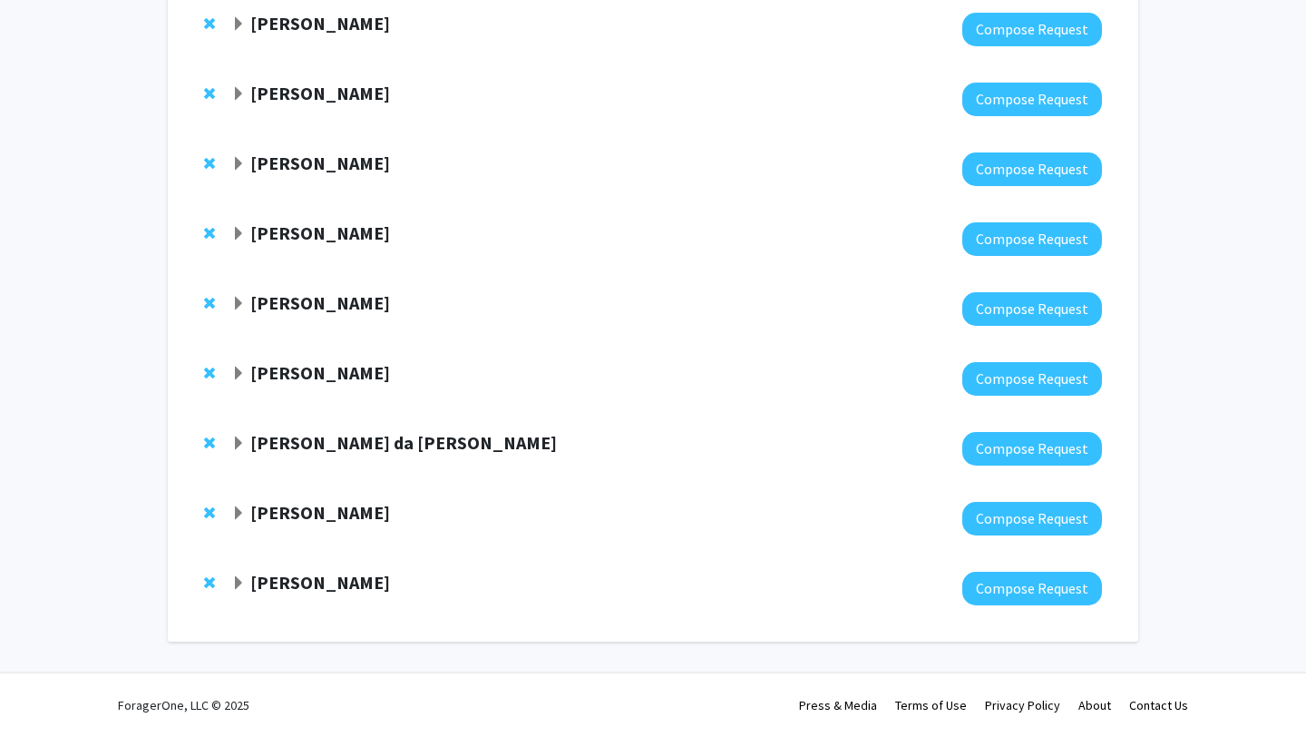
click at [293, 247] on div at bounding box center [666, 239] width 871 height 34
click at [287, 241] on strong "[PERSON_NAME]" at bounding box center [320, 232] width 140 height 23
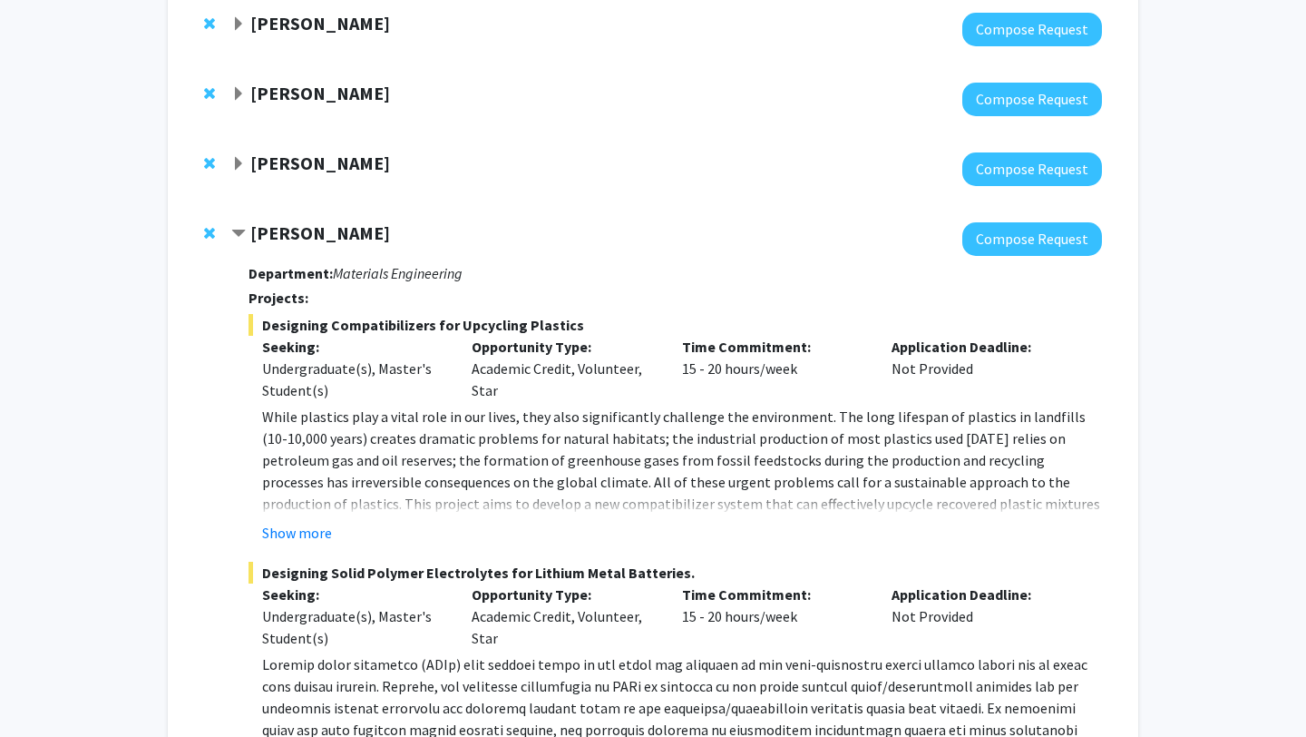
click at [214, 234] on span "Remove Christopher Li from bookmarks" at bounding box center [209, 233] width 11 height 15
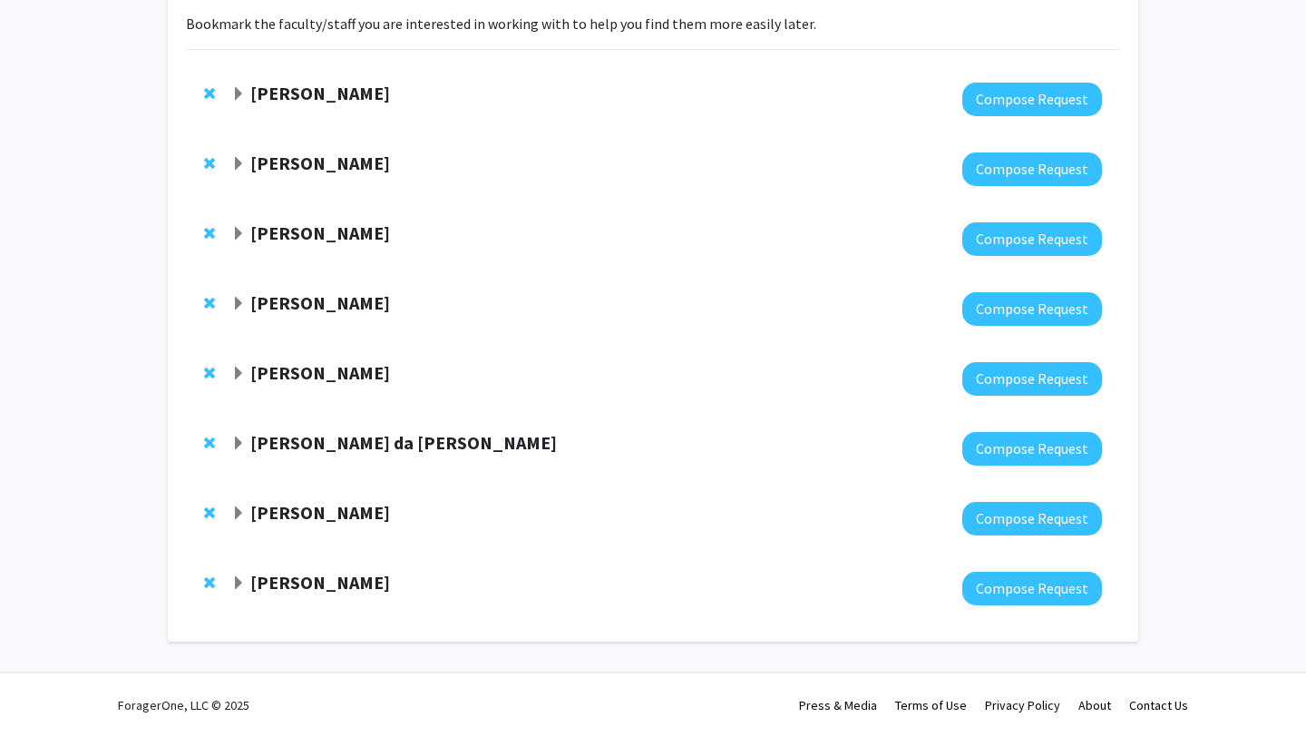
scroll to position [136, 0]
click at [206, 169] on span "Remove Jinjie He from bookmarks" at bounding box center [209, 163] width 11 height 15
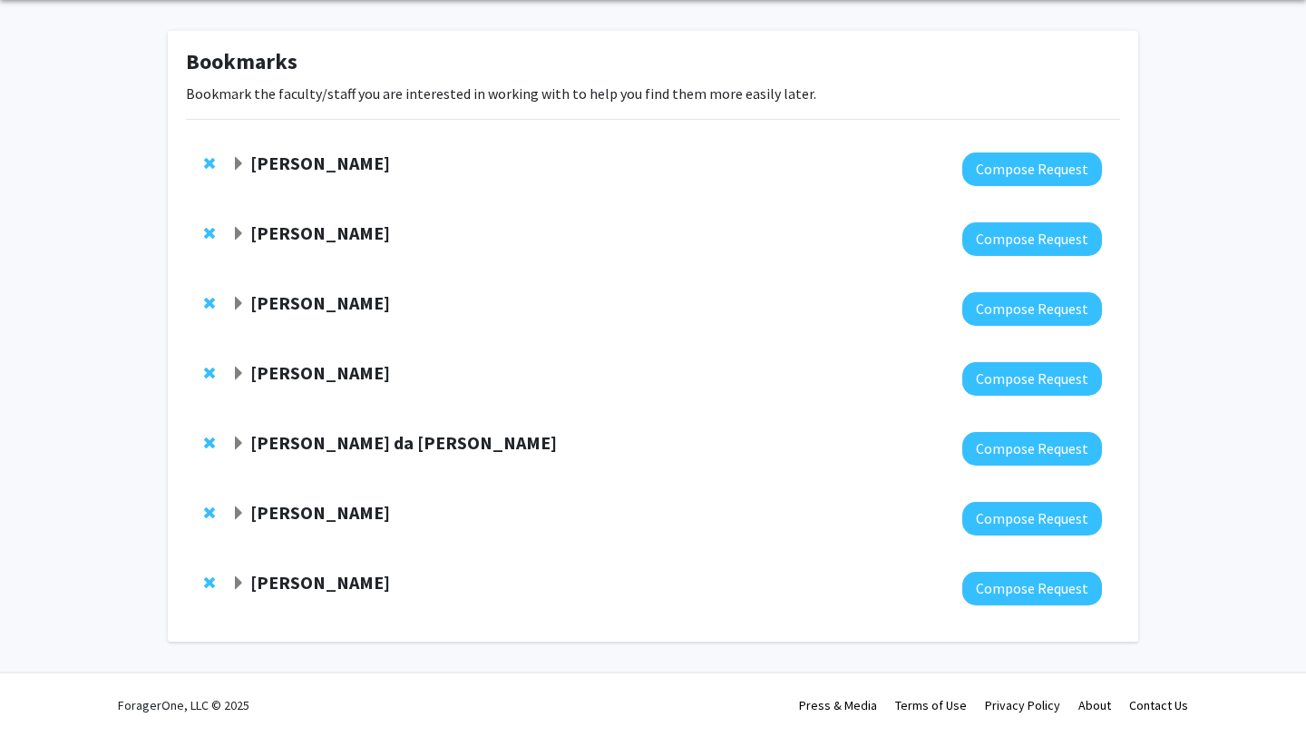
scroll to position [66, 0]
click at [206, 169] on span "Remove Steve Dolph from bookmarks" at bounding box center [209, 163] width 11 height 15
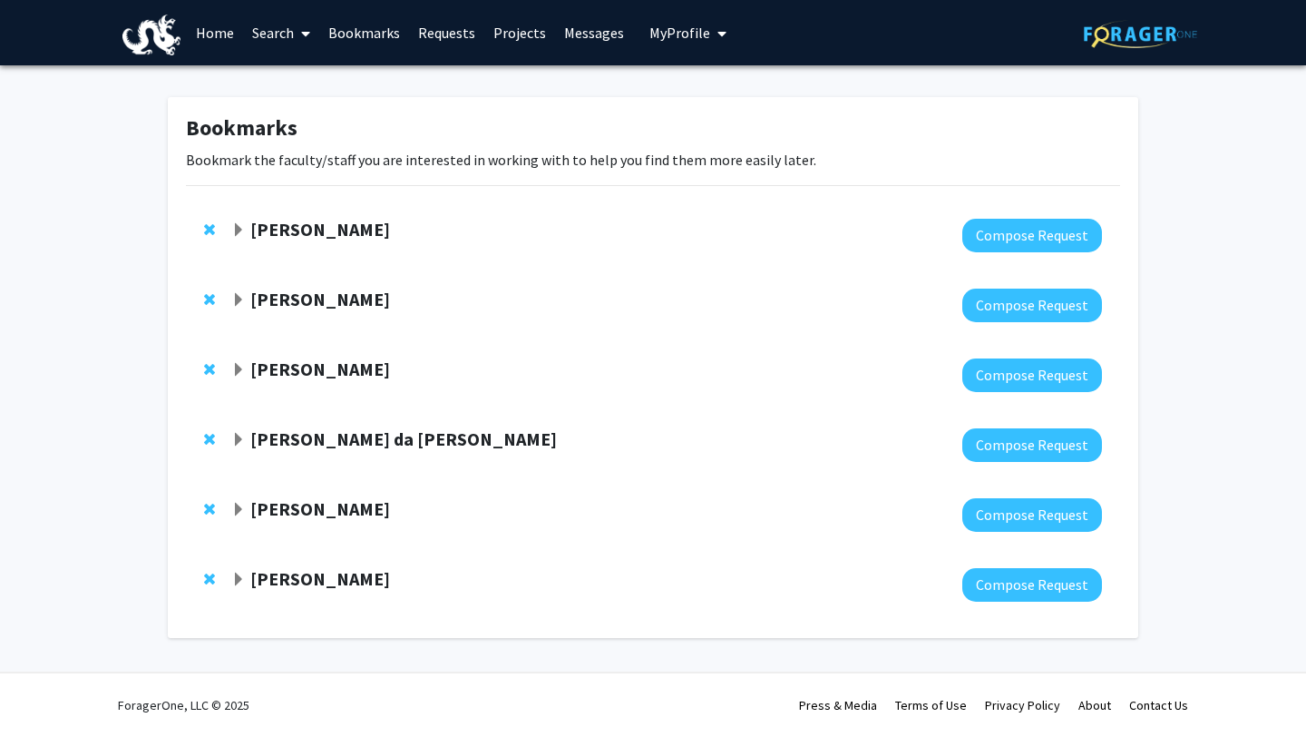
click at [326, 303] on strong "[PERSON_NAME]" at bounding box center [320, 299] width 140 height 23
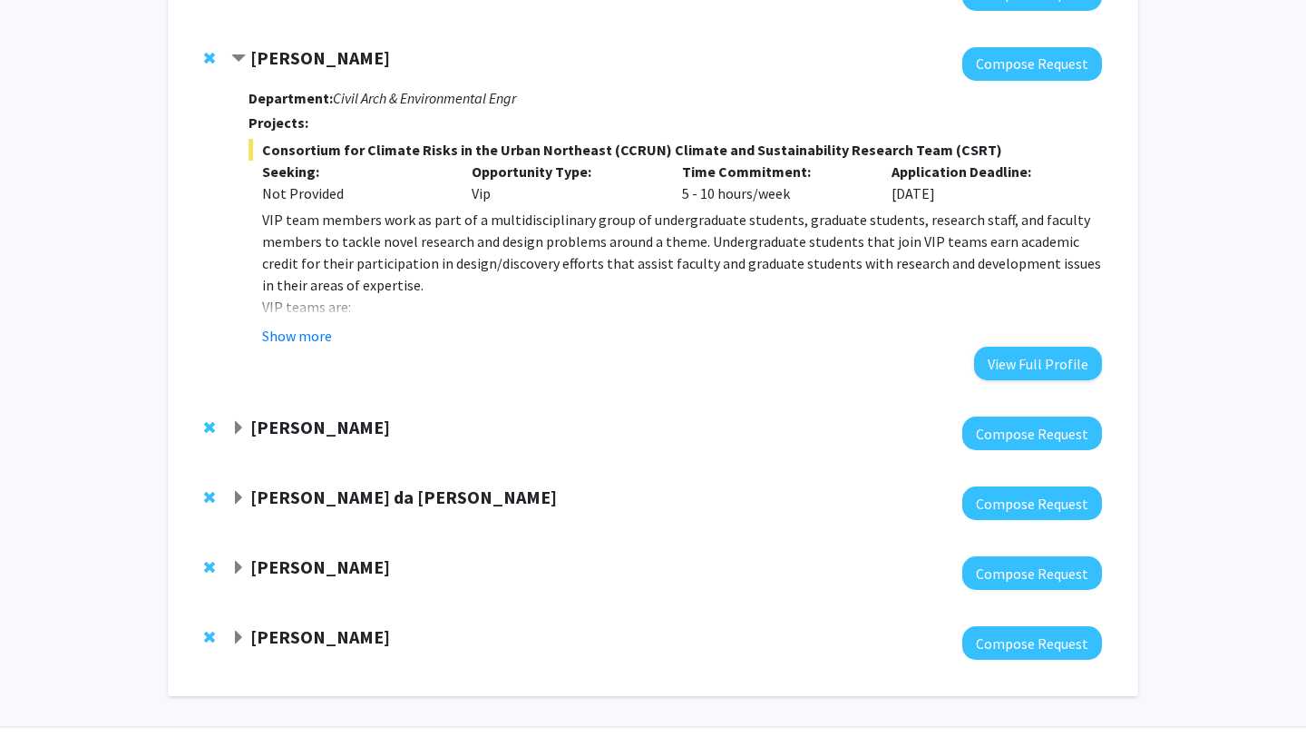
scroll to position [296, 0]
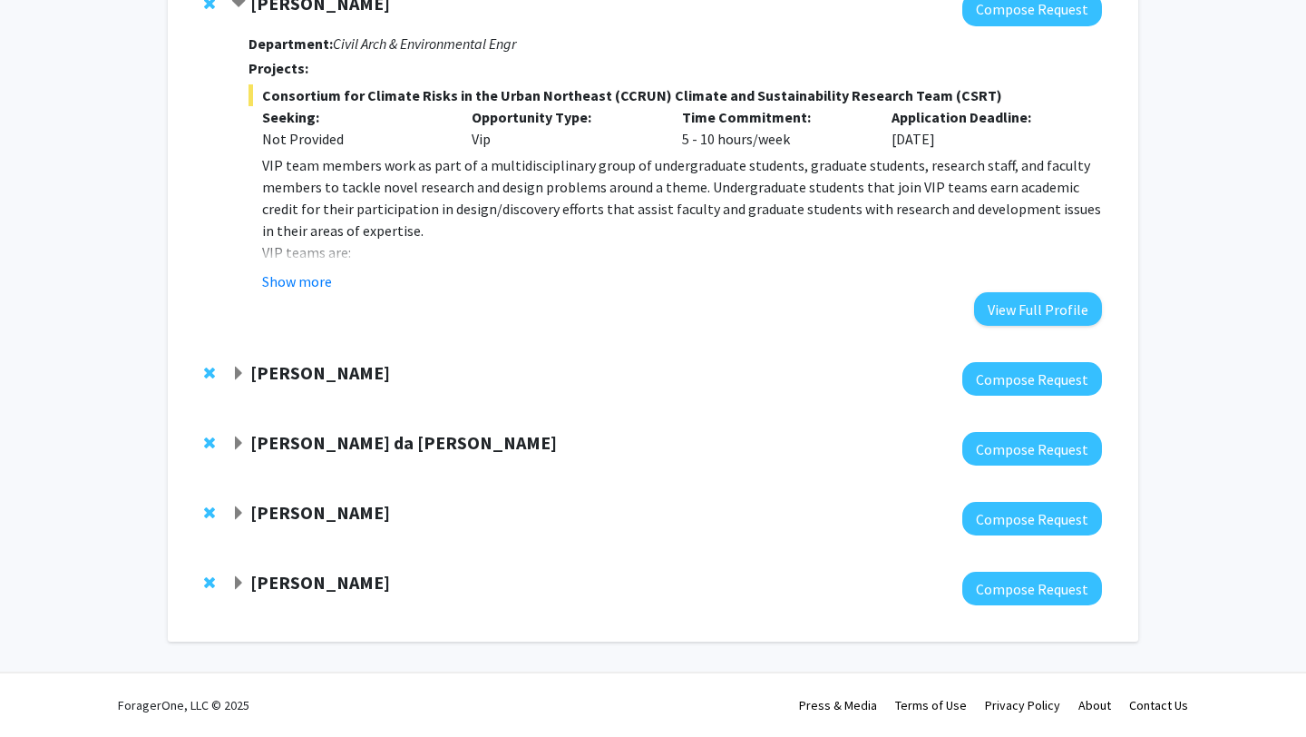
click at [305, 384] on strong "[PERSON_NAME]" at bounding box center [320, 372] width 140 height 23
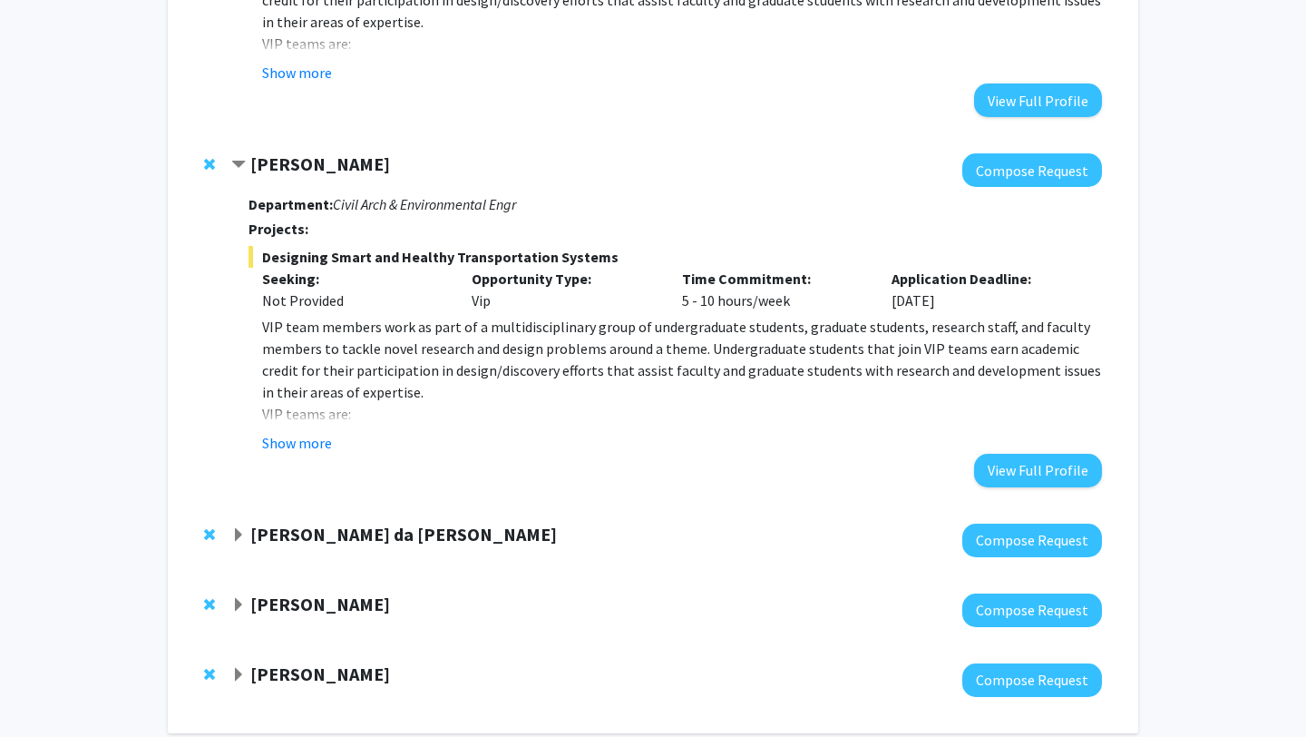
scroll to position [595, 0]
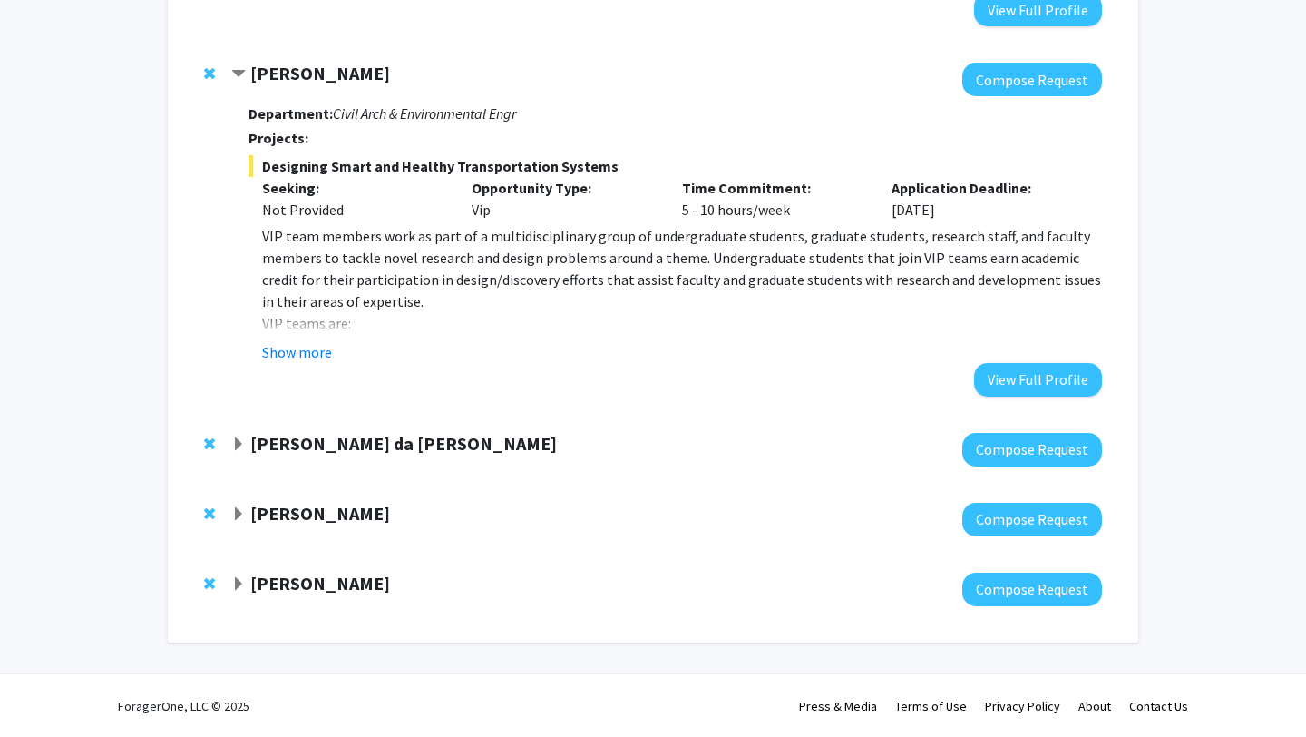
click at [337, 441] on strong "[PERSON_NAME] da [PERSON_NAME]" at bounding box center [403, 443] width 307 height 23
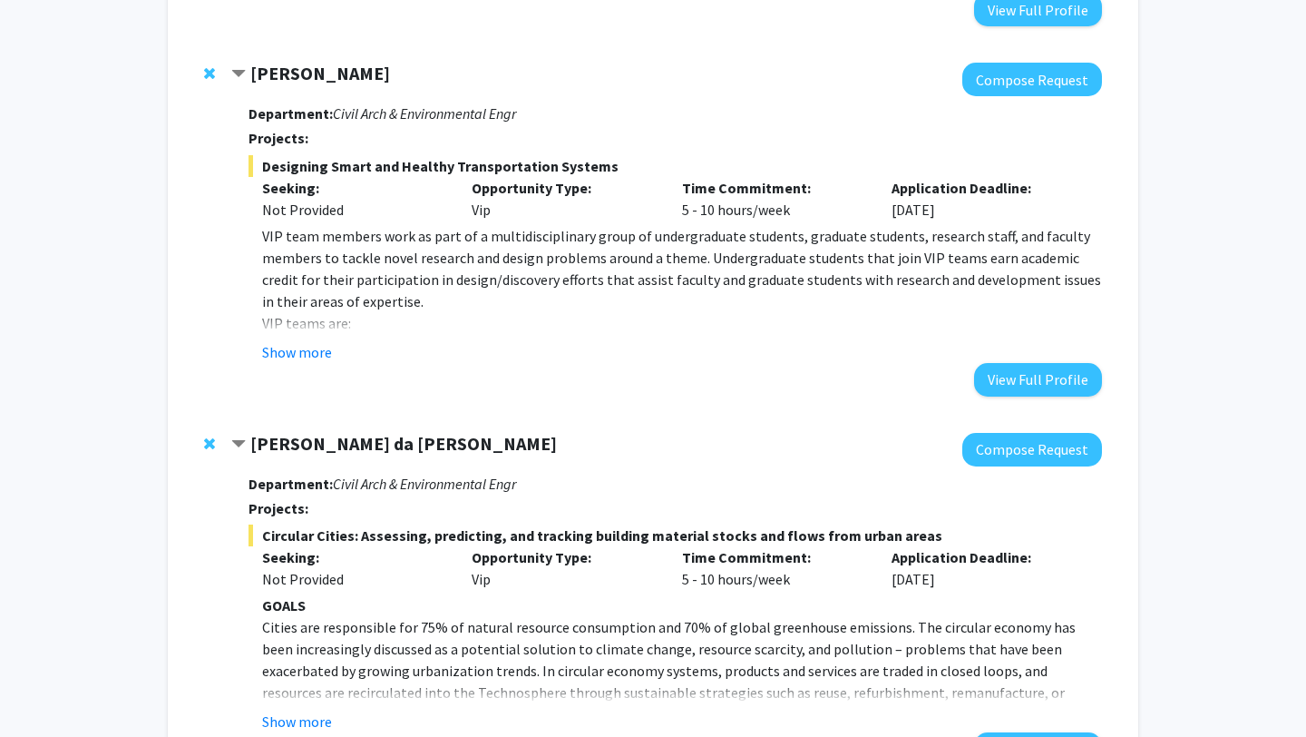
scroll to position [895, 0]
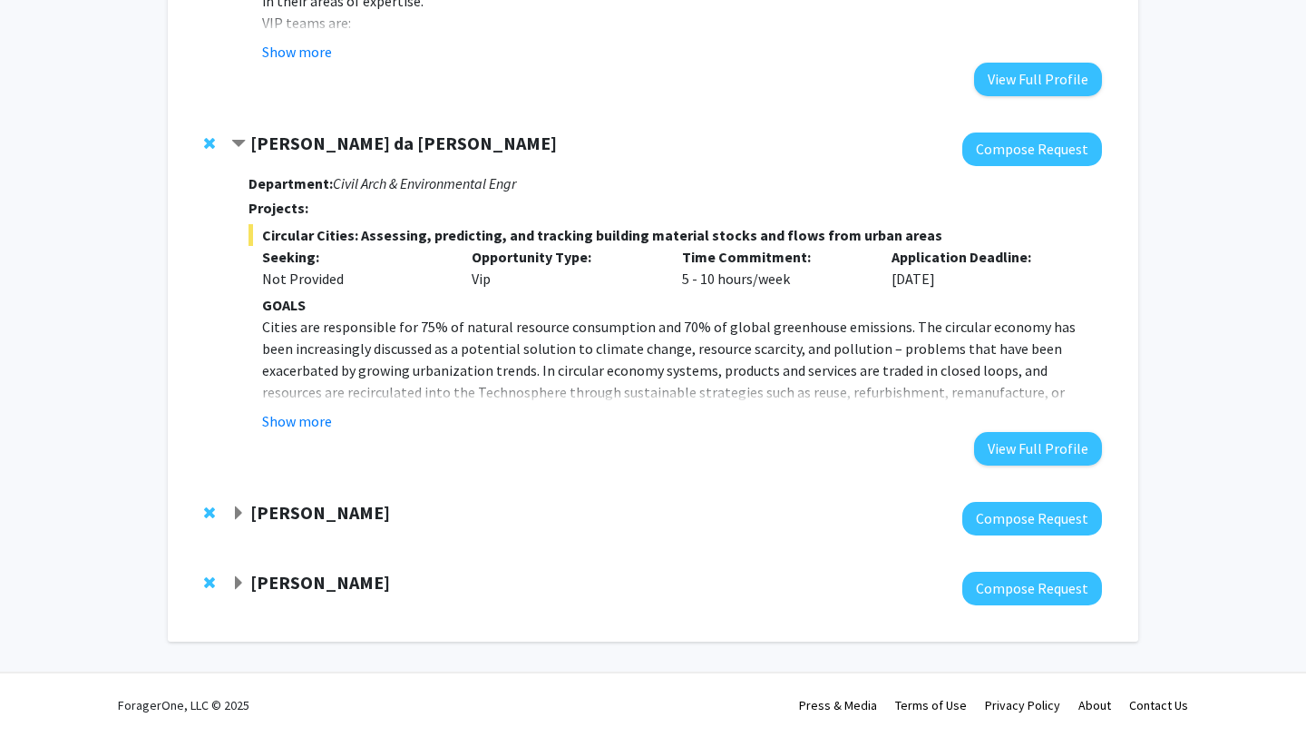
click at [327, 524] on div "[PERSON_NAME]" at bounding box center [427, 513] width 392 height 23
click at [327, 512] on strong "[PERSON_NAME]" at bounding box center [320, 512] width 140 height 23
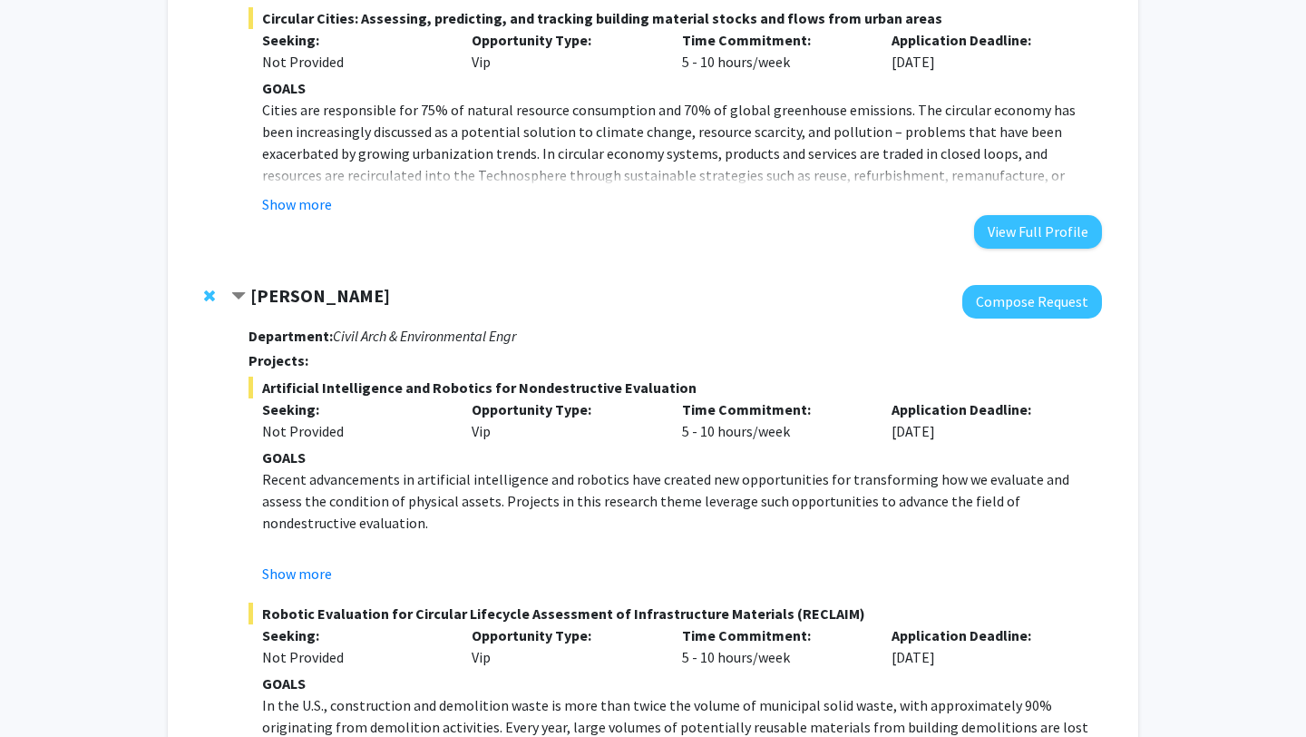
scroll to position [1421, 0]
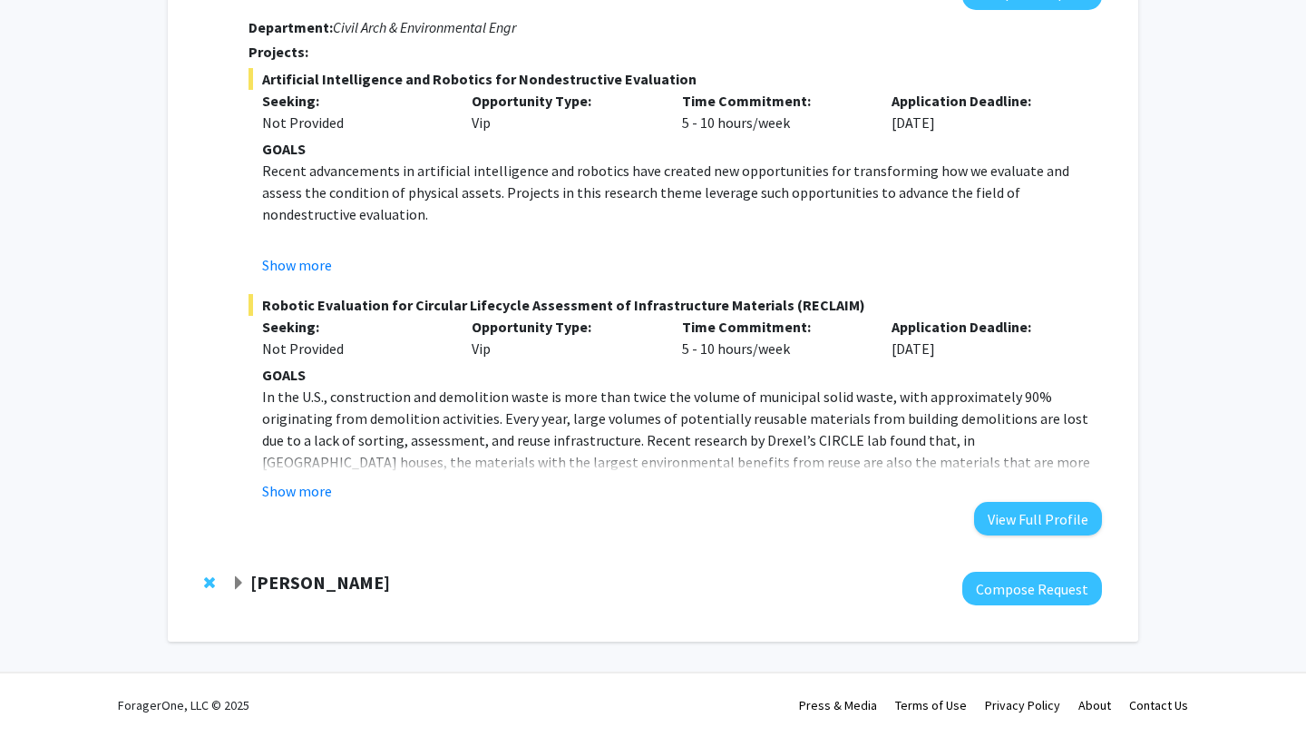
click at [340, 586] on strong "[PERSON_NAME]" at bounding box center [320, 582] width 140 height 23
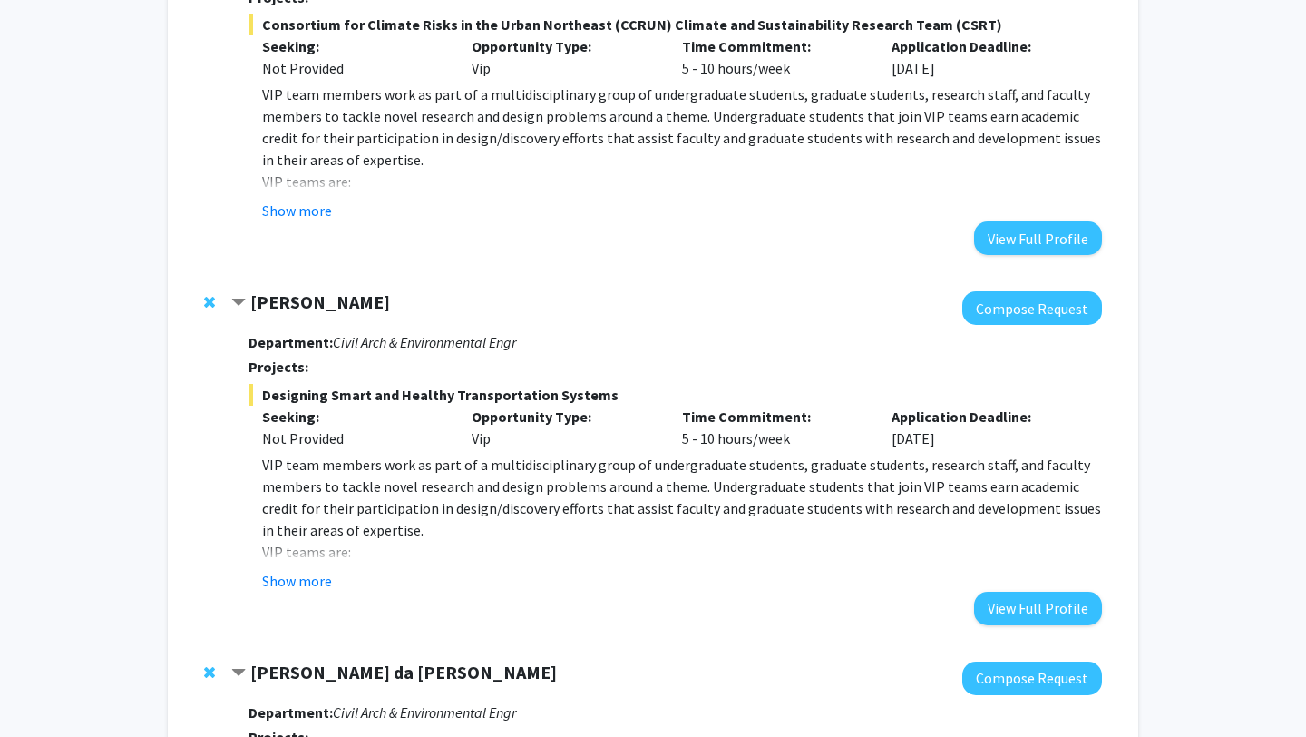
scroll to position [1721, 0]
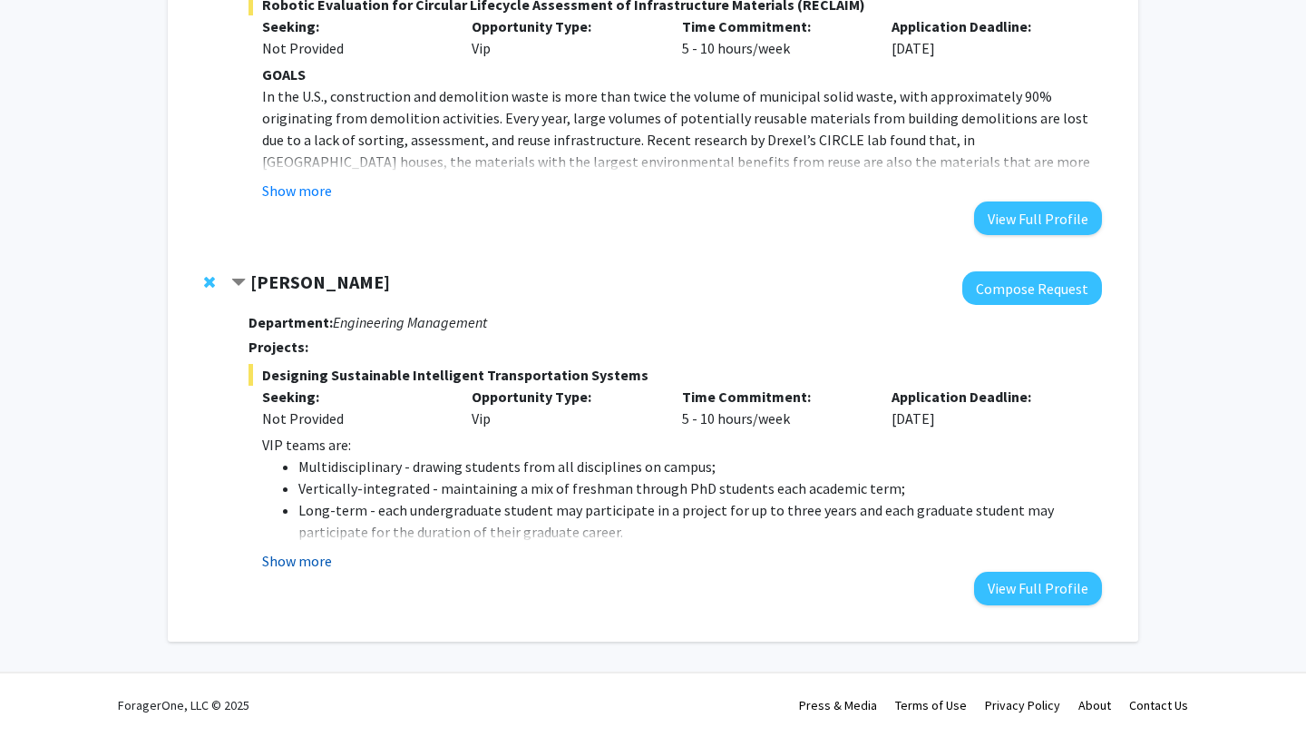
click at [297, 557] on button "Show more" at bounding box center [297, 561] width 70 height 22
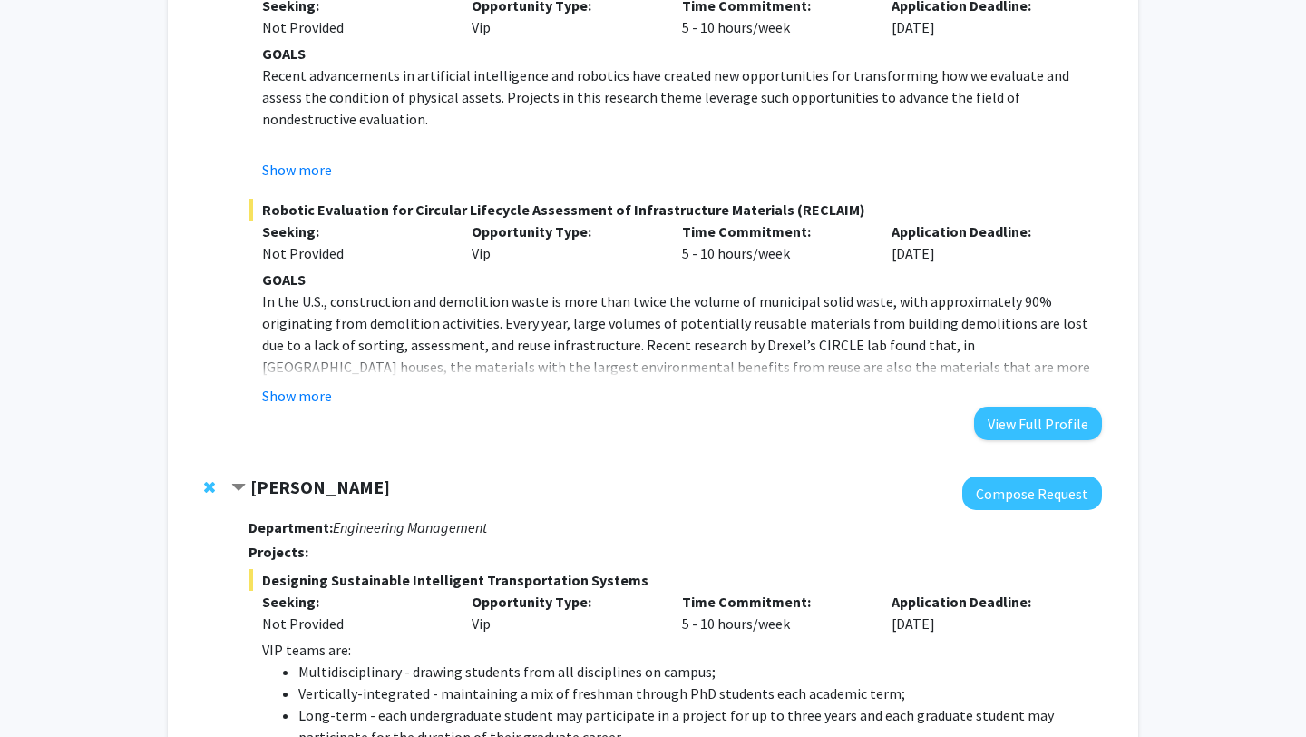
scroll to position [1533, 0]
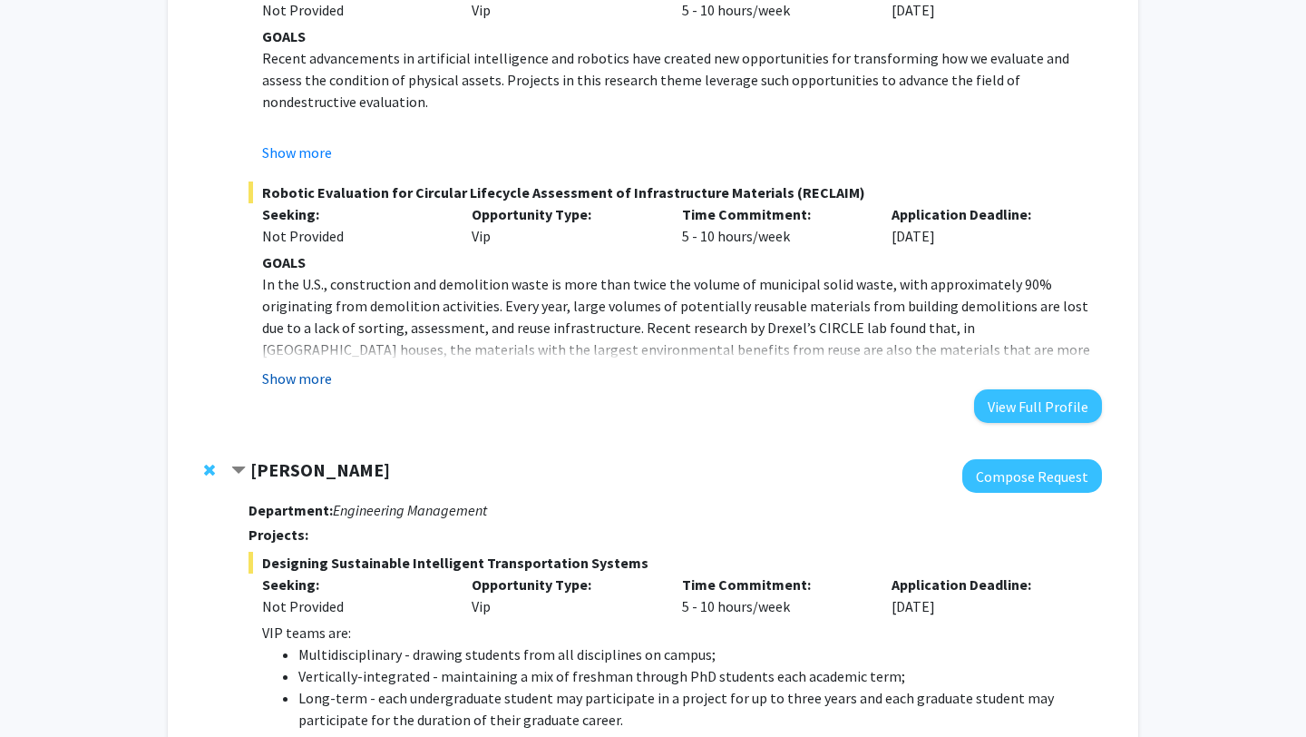
click at [289, 383] on button "Show more" at bounding box center [297, 378] width 70 height 22
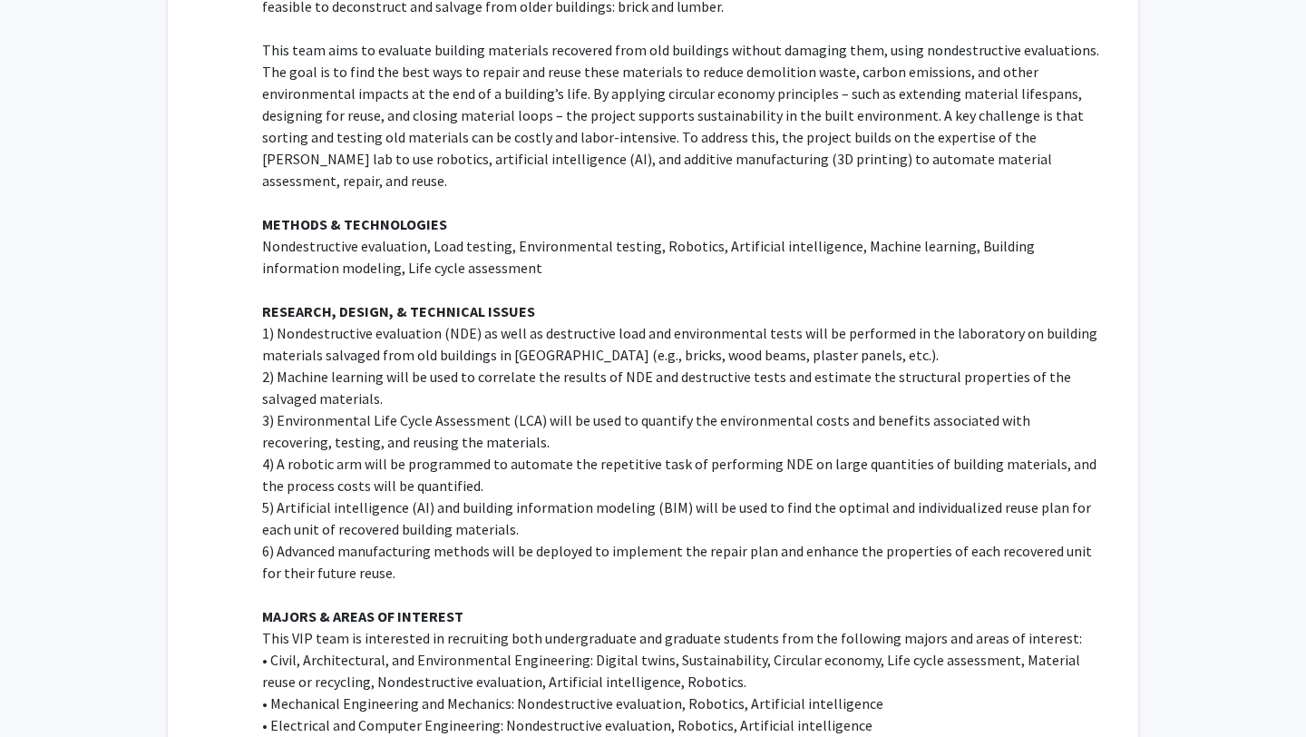
scroll to position [1901, 0]
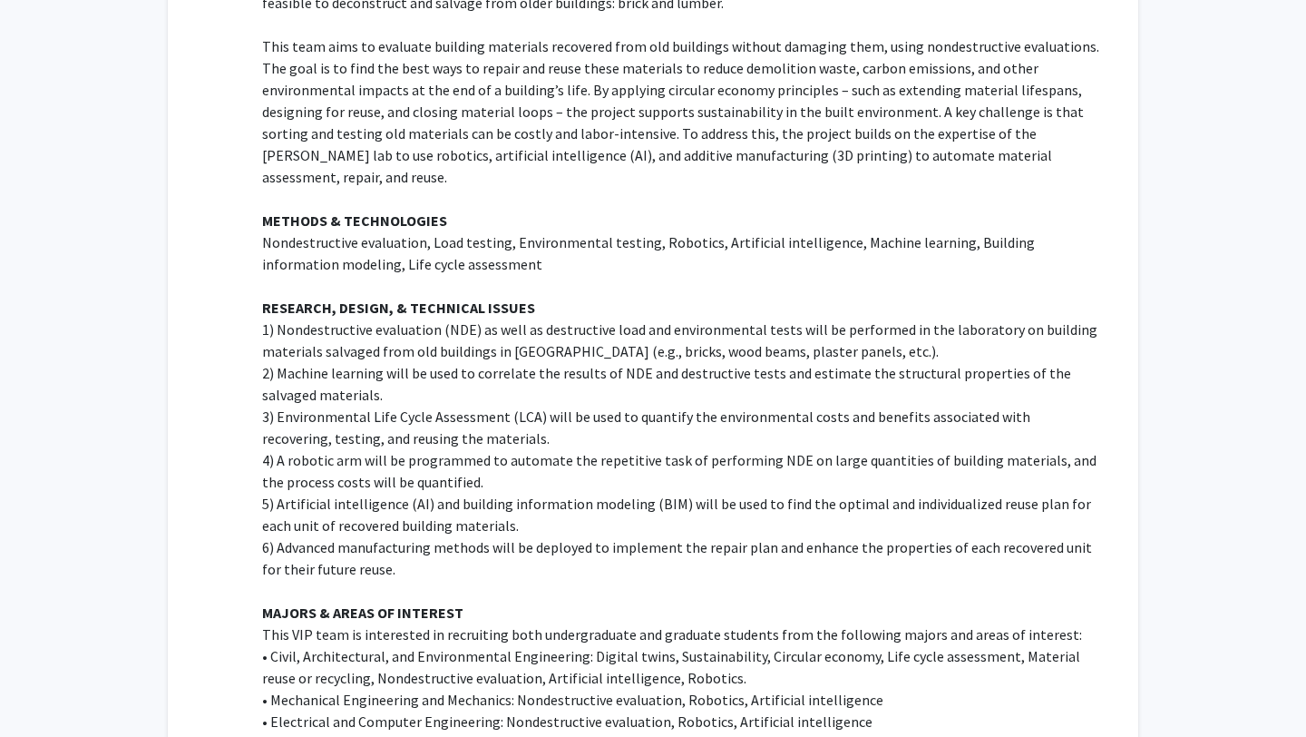
click at [367, 377] on p "2) Machine learning will be used to correlate the results of NDE and destructiv…" at bounding box center [682, 384] width 840 height 44
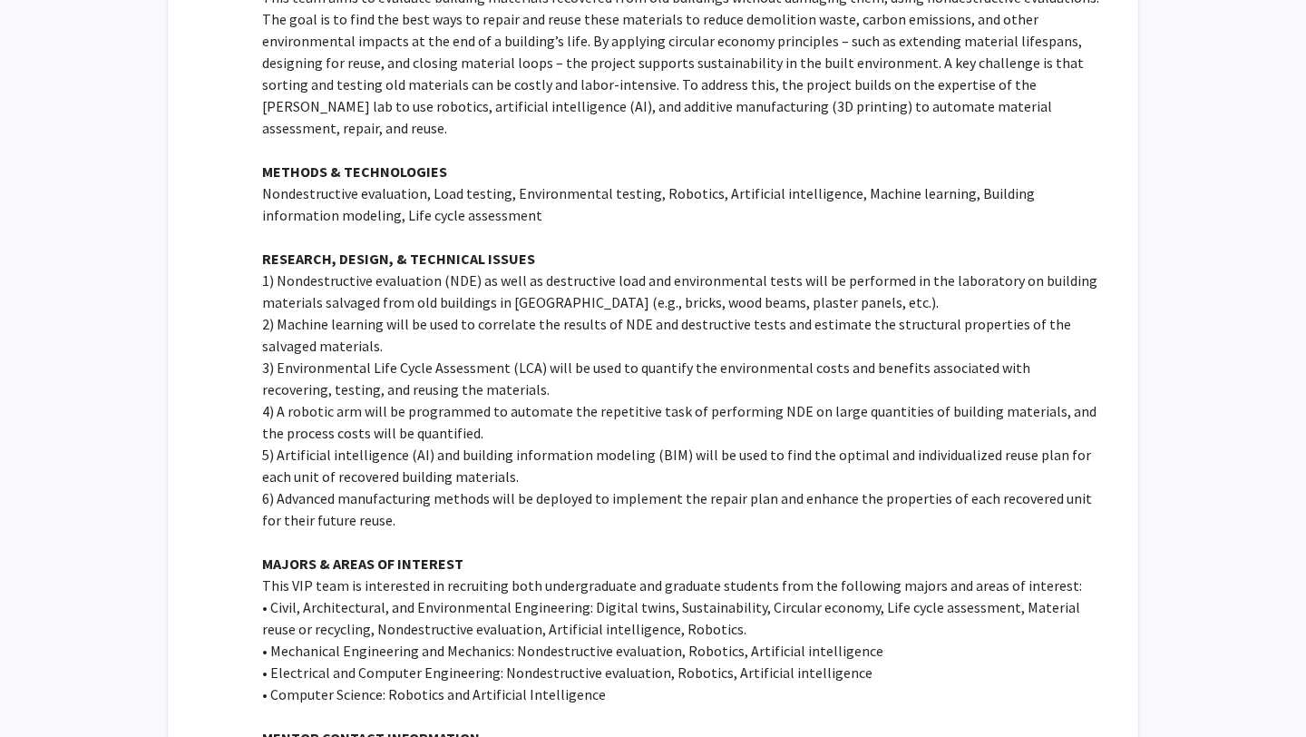
scroll to position [1964, 0]
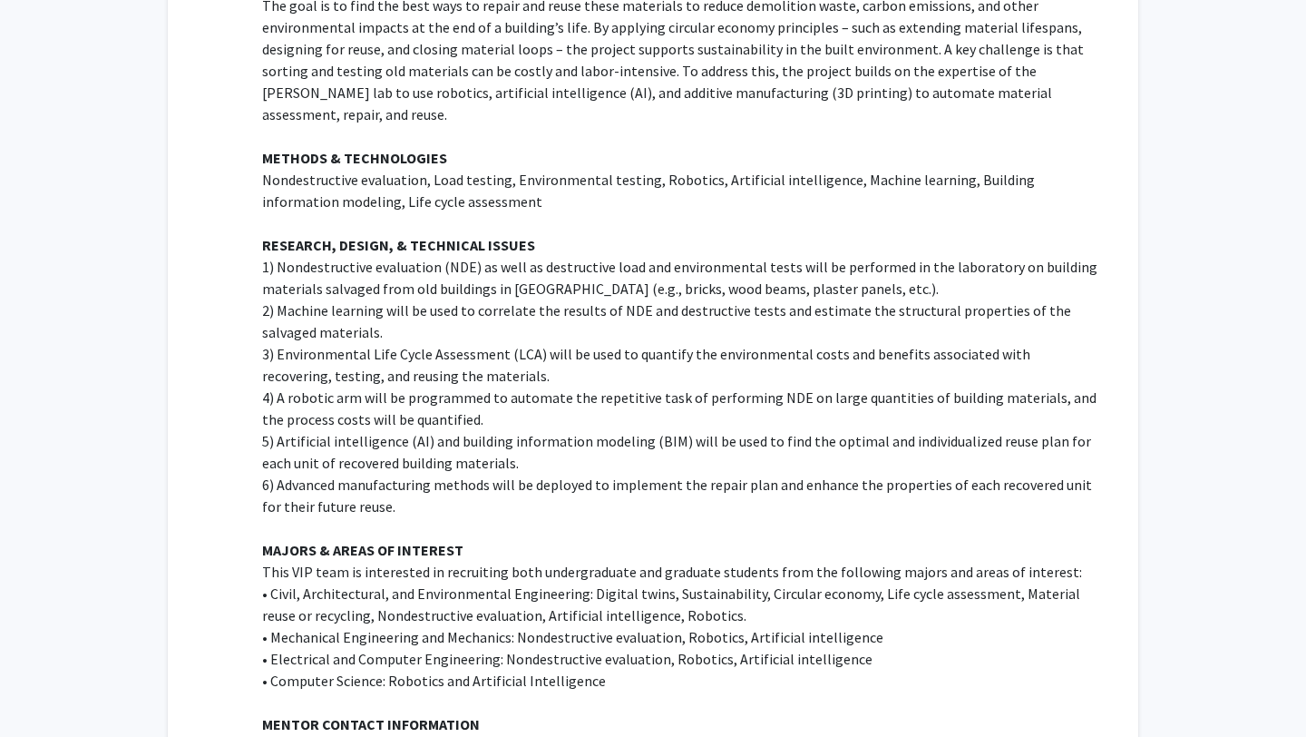
click at [407, 386] on p "4) A robotic arm will be programmed to automate the repetitive task of performi…" at bounding box center [682, 408] width 840 height 44
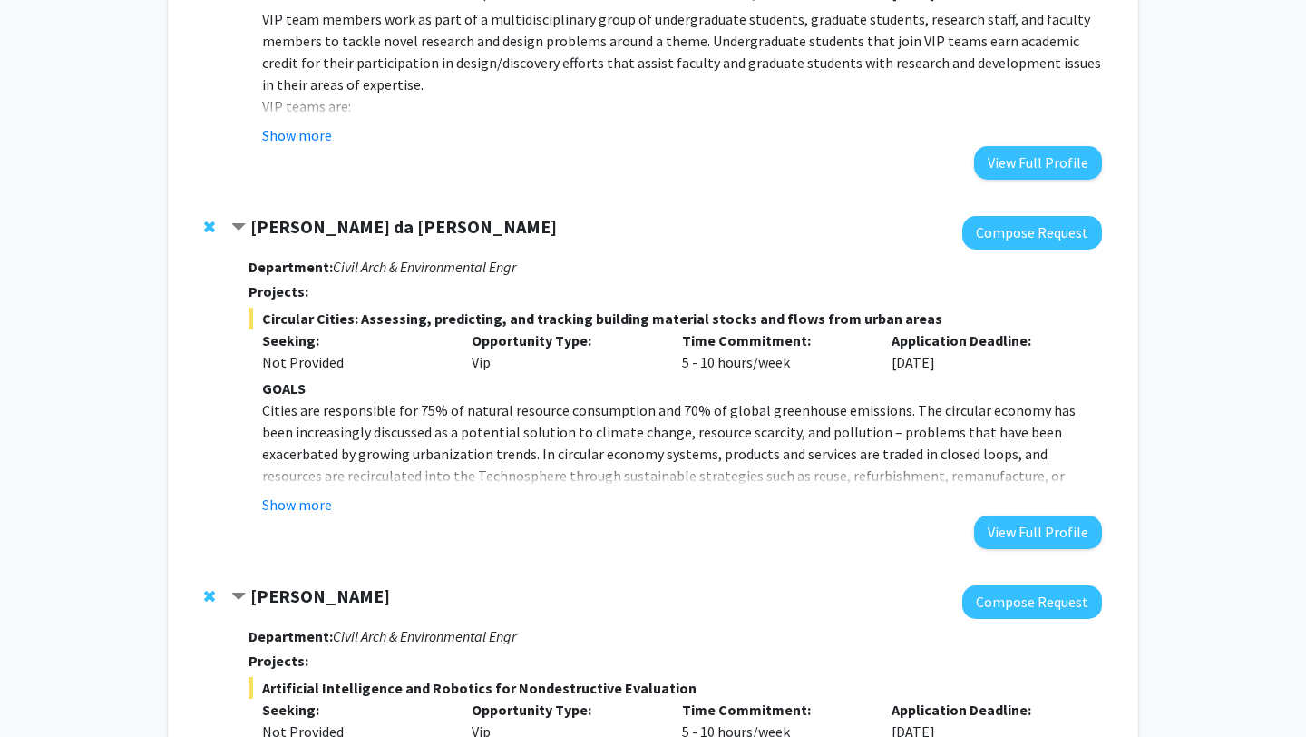
scroll to position [779, 0]
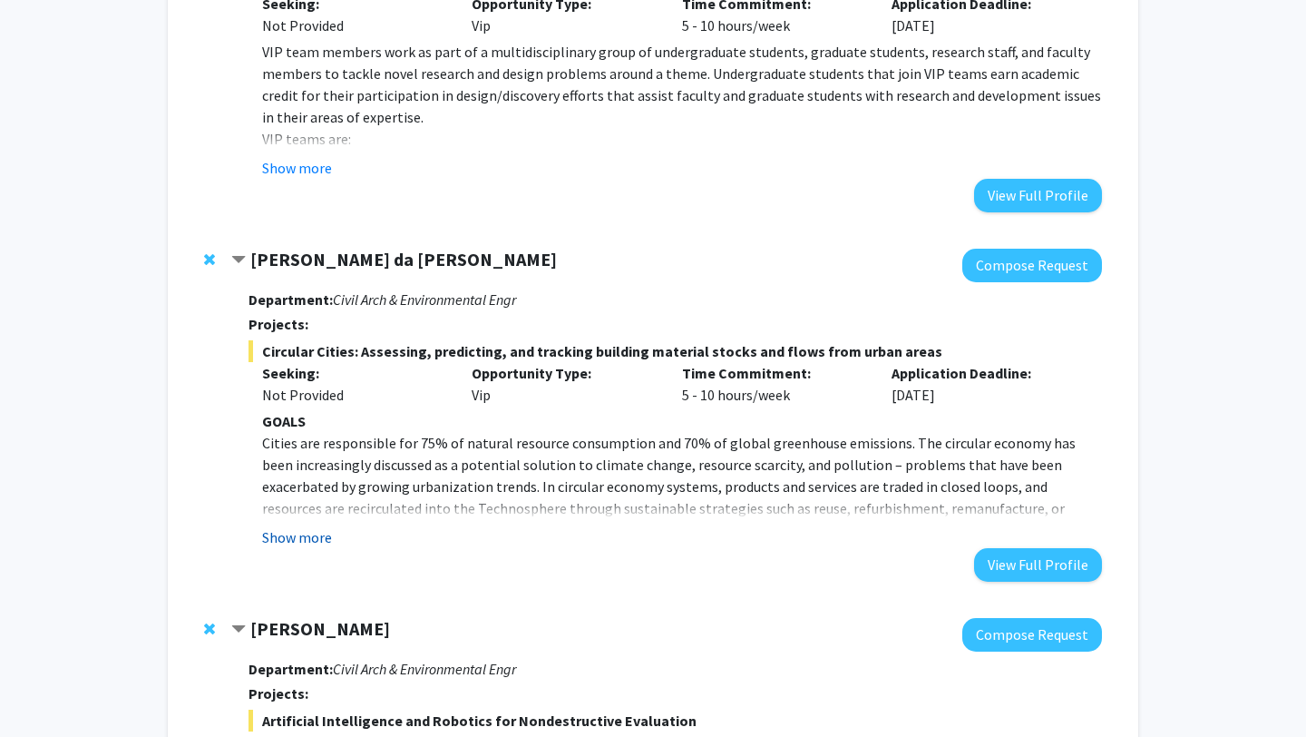
click at [305, 536] on button "Show more" at bounding box center [297, 537] width 70 height 22
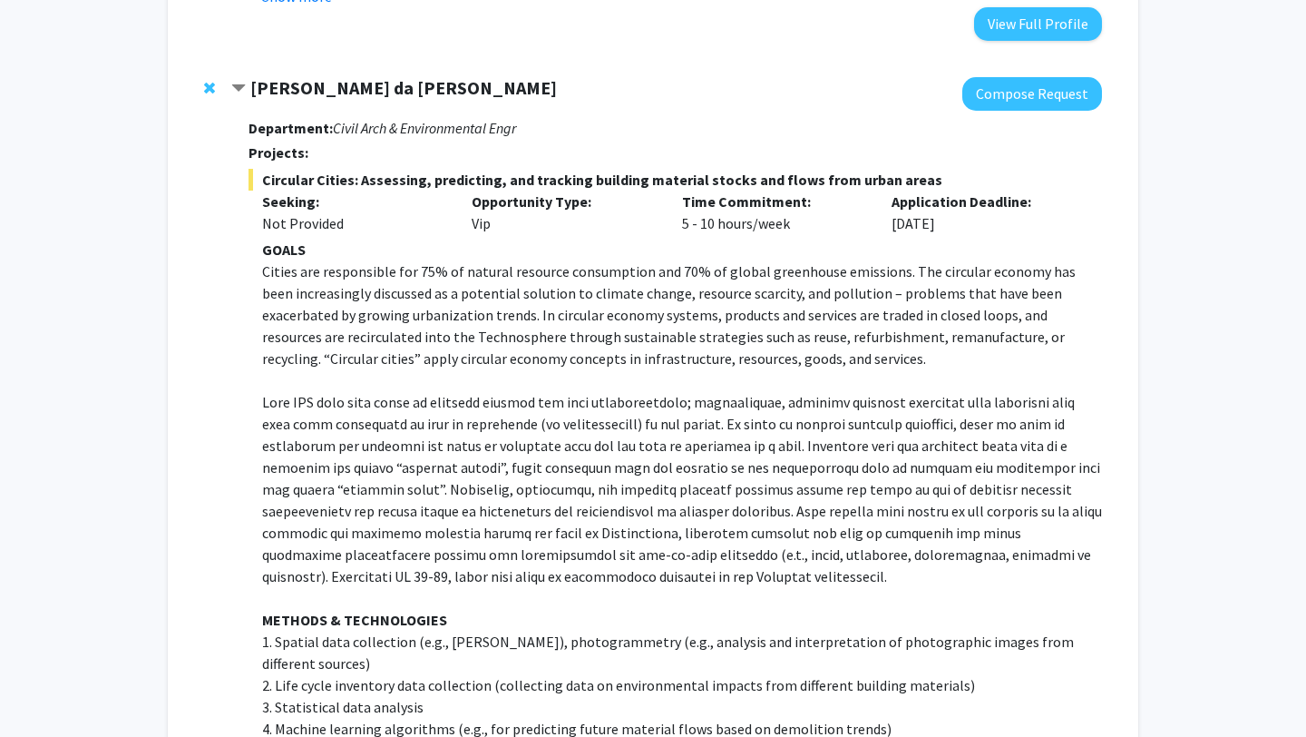
scroll to position [950, 0]
